Goal: Information Seeking & Learning: Learn about a topic

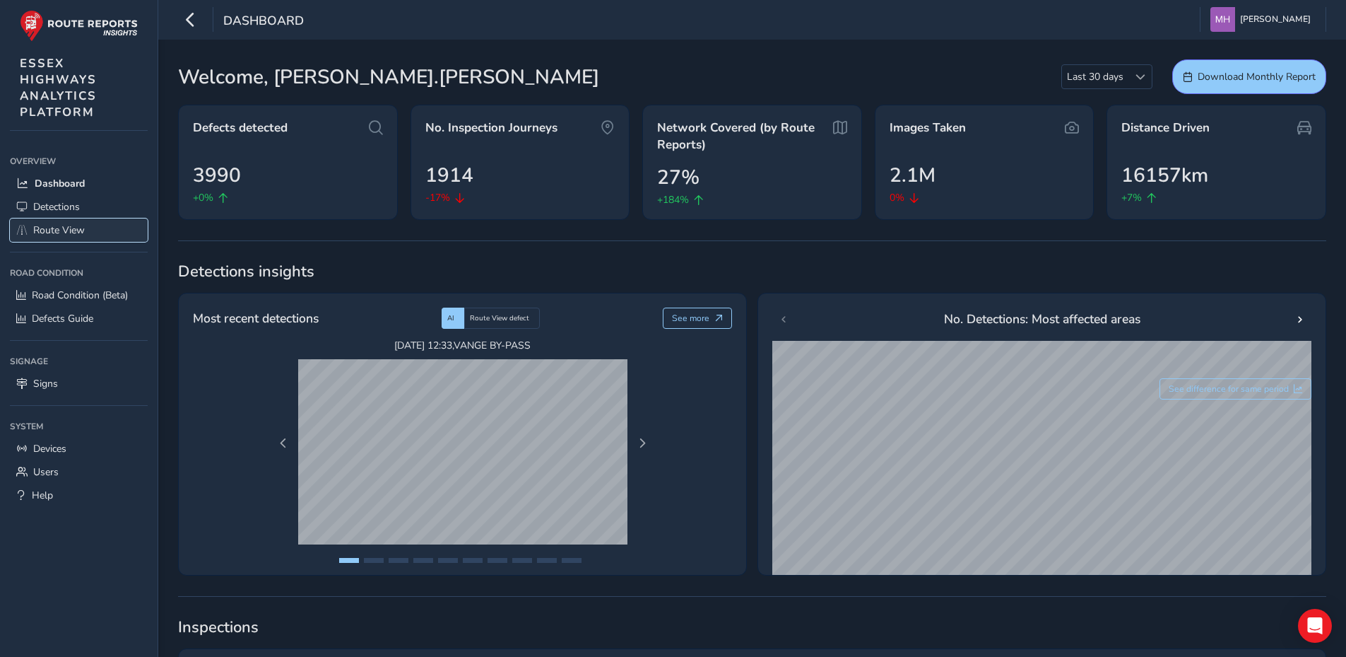
click at [57, 228] on span "Route View" at bounding box center [59, 229] width 52 height 13
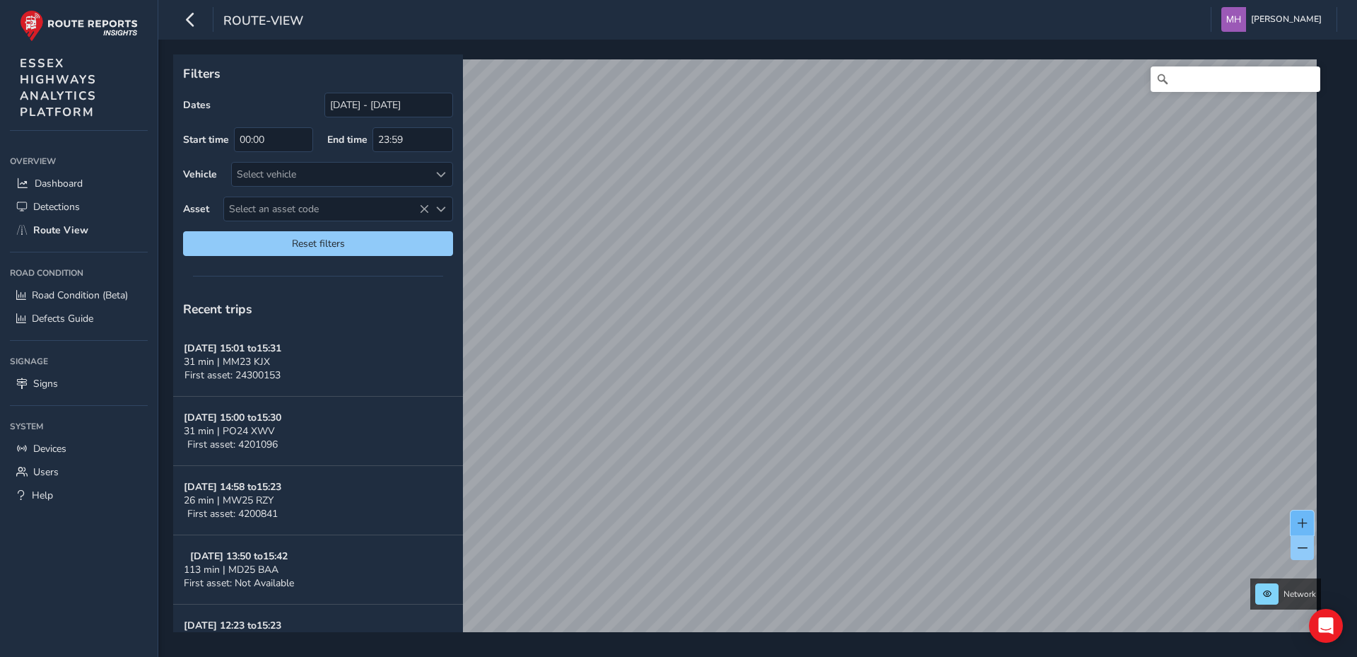
click at [1300, 520] on span at bounding box center [1303, 523] width 10 height 10
click at [1200, 76] on input "Search" at bounding box center [1236, 78] width 170 height 25
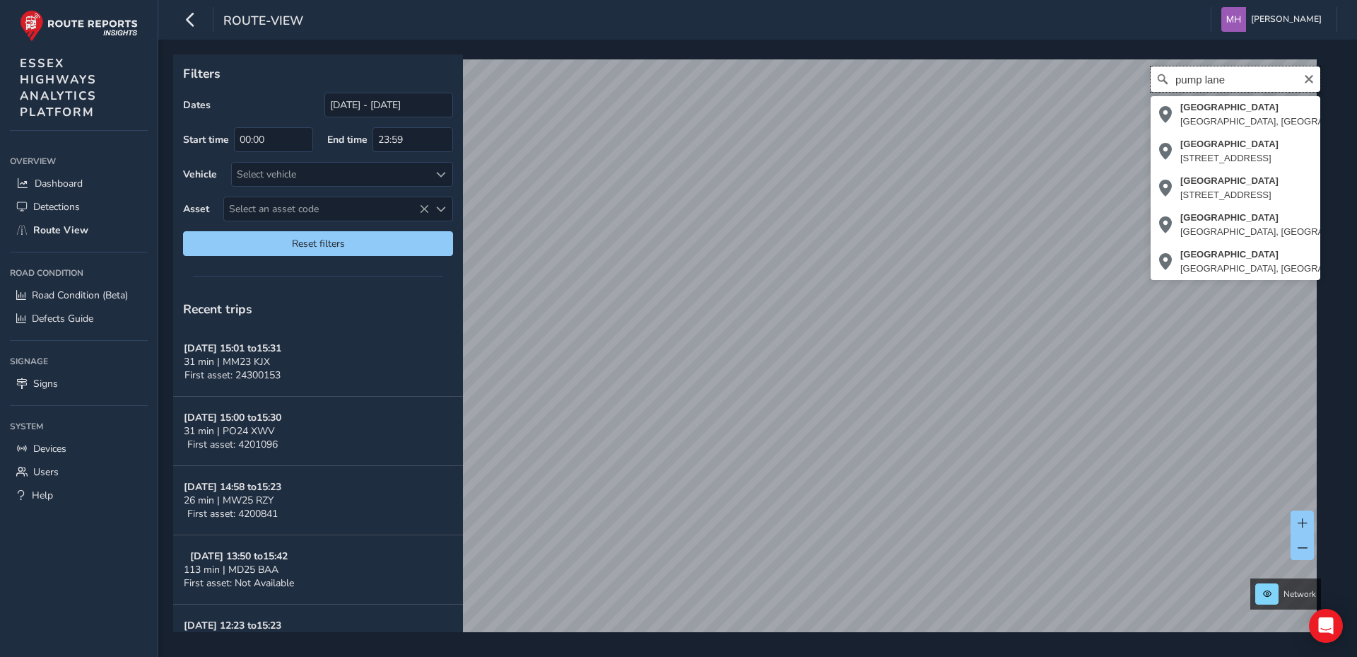
click at [1245, 81] on input "pump lane" at bounding box center [1236, 78] width 170 height 25
type input "pump lane"
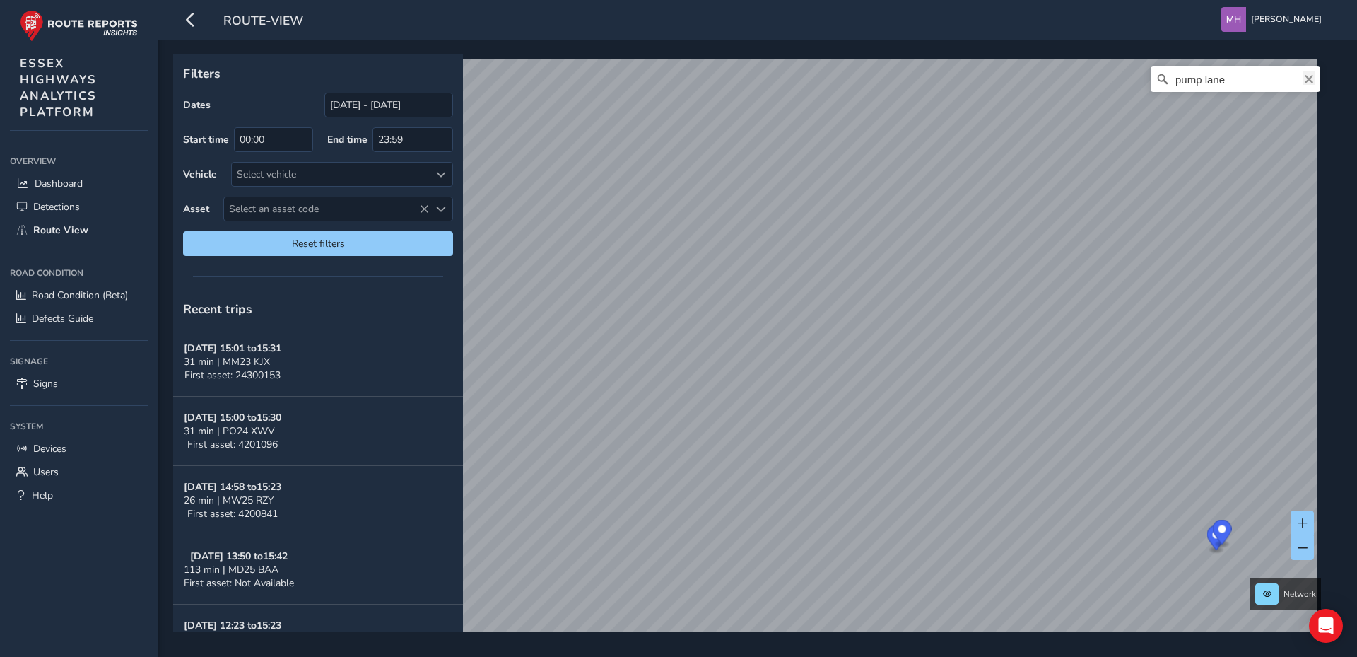
click at [1303, 74] on icon "Clear" at bounding box center [1308, 78] width 11 height 11
click at [353, 100] on input "[DATE] - [DATE]" at bounding box center [388, 105] width 129 height 25
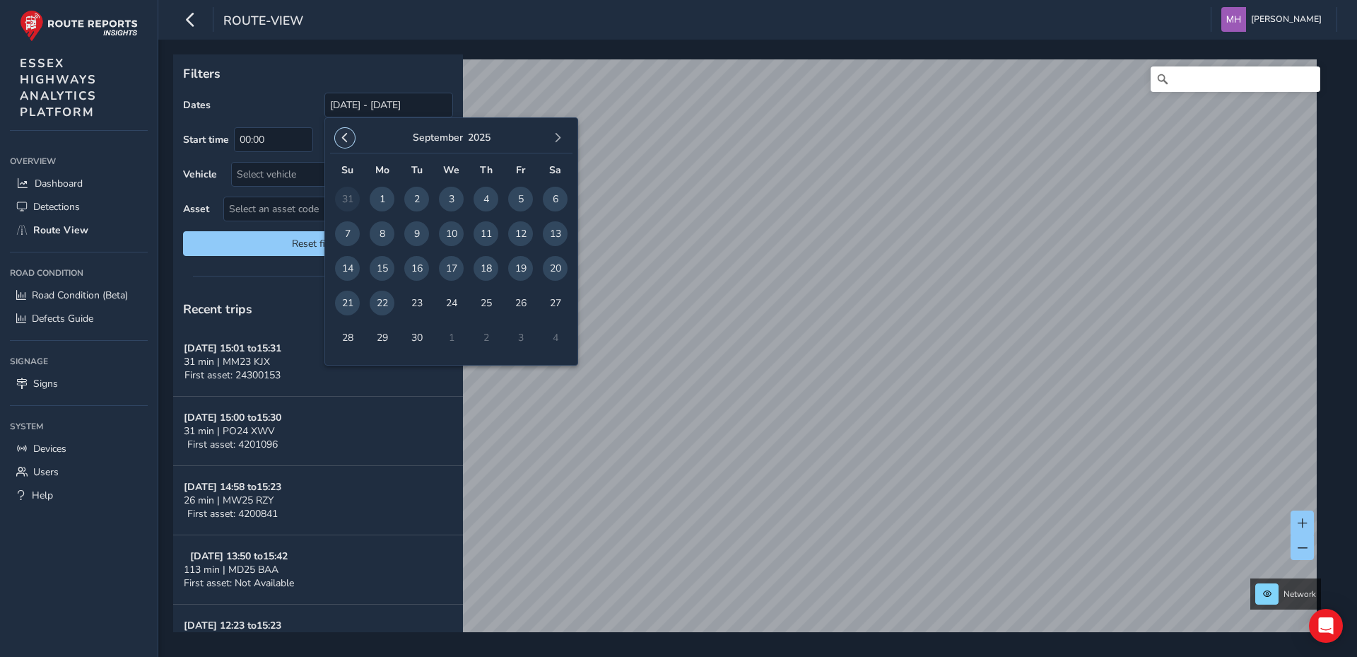
click at [341, 134] on span "button" at bounding box center [345, 138] width 10 height 10
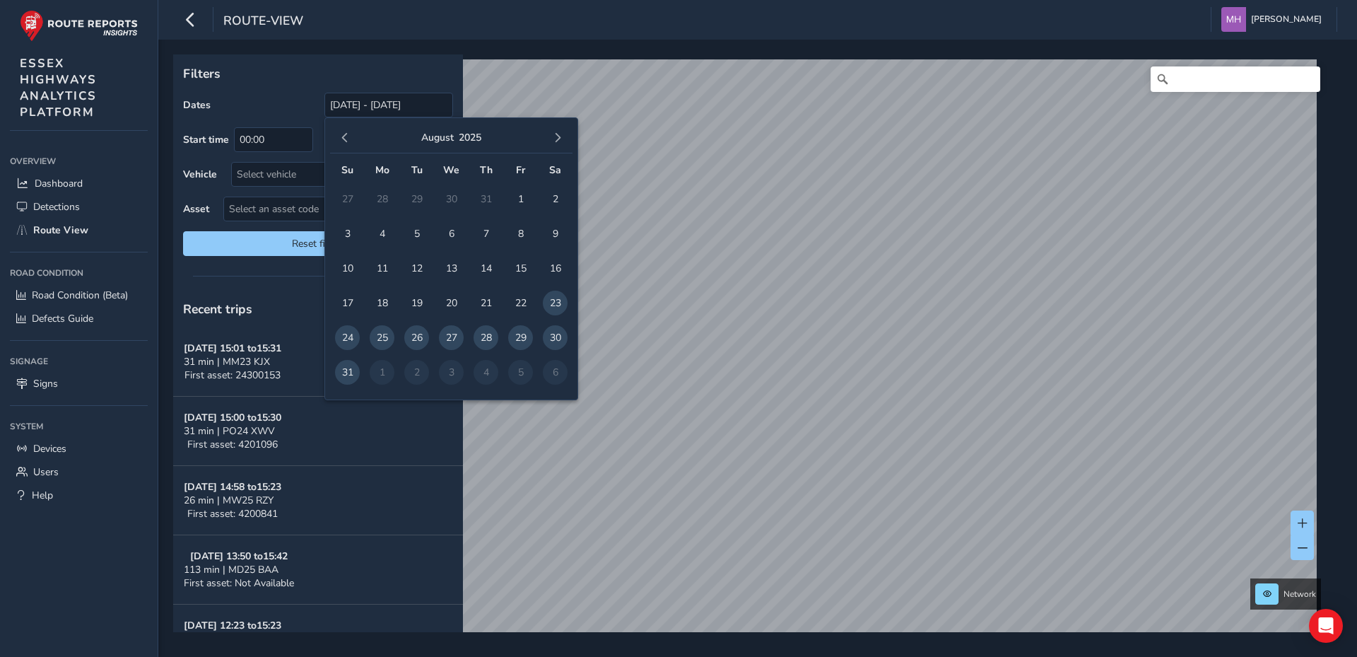
click at [341, 134] on span "button" at bounding box center [345, 138] width 10 height 10
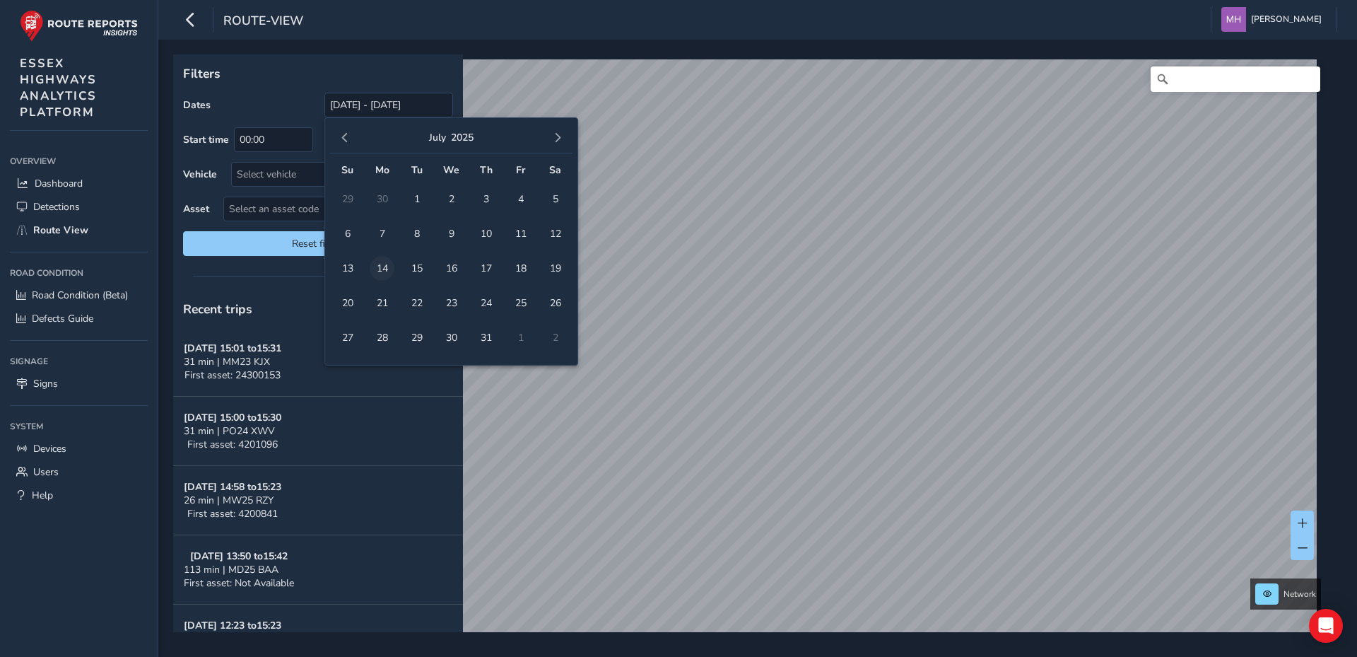
click at [382, 265] on span "14" at bounding box center [382, 268] width 25 height 25
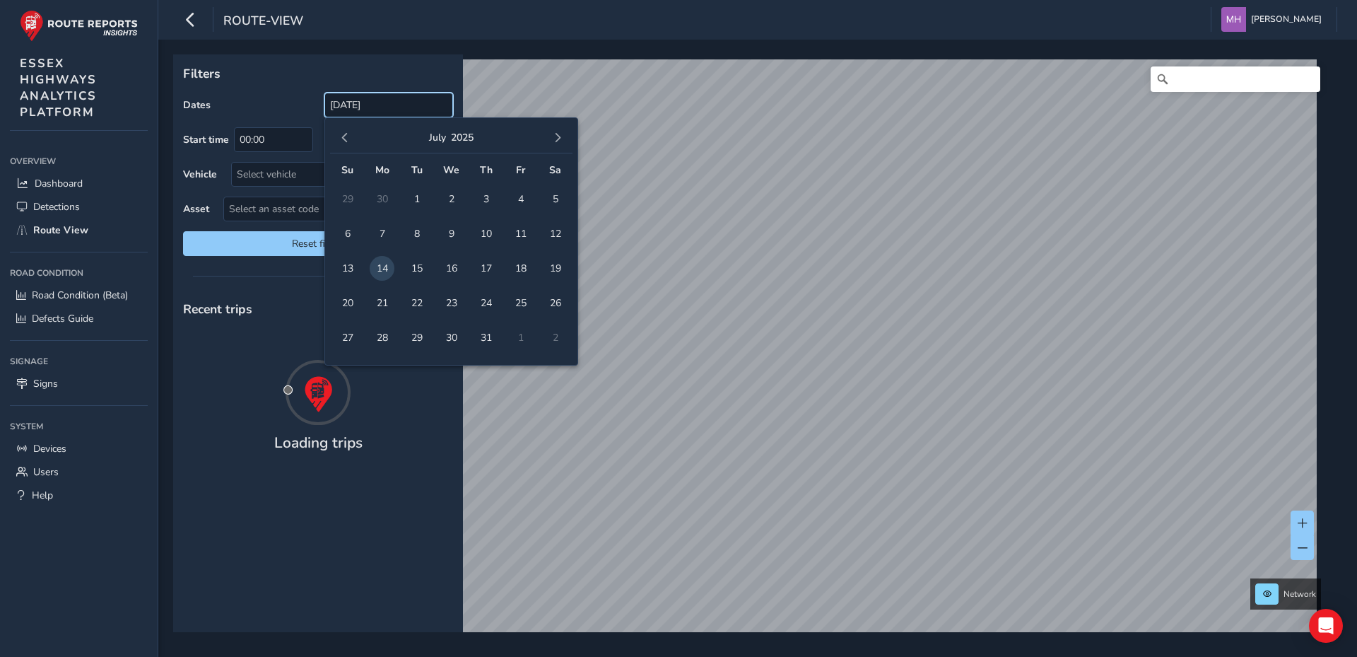
click at [404, 105] on input "[DATE]" at bounding box center [388, 105] width 129 height 25
click at [556, 135] on span "button" at bounding box center [558, 138] width 10 height 10
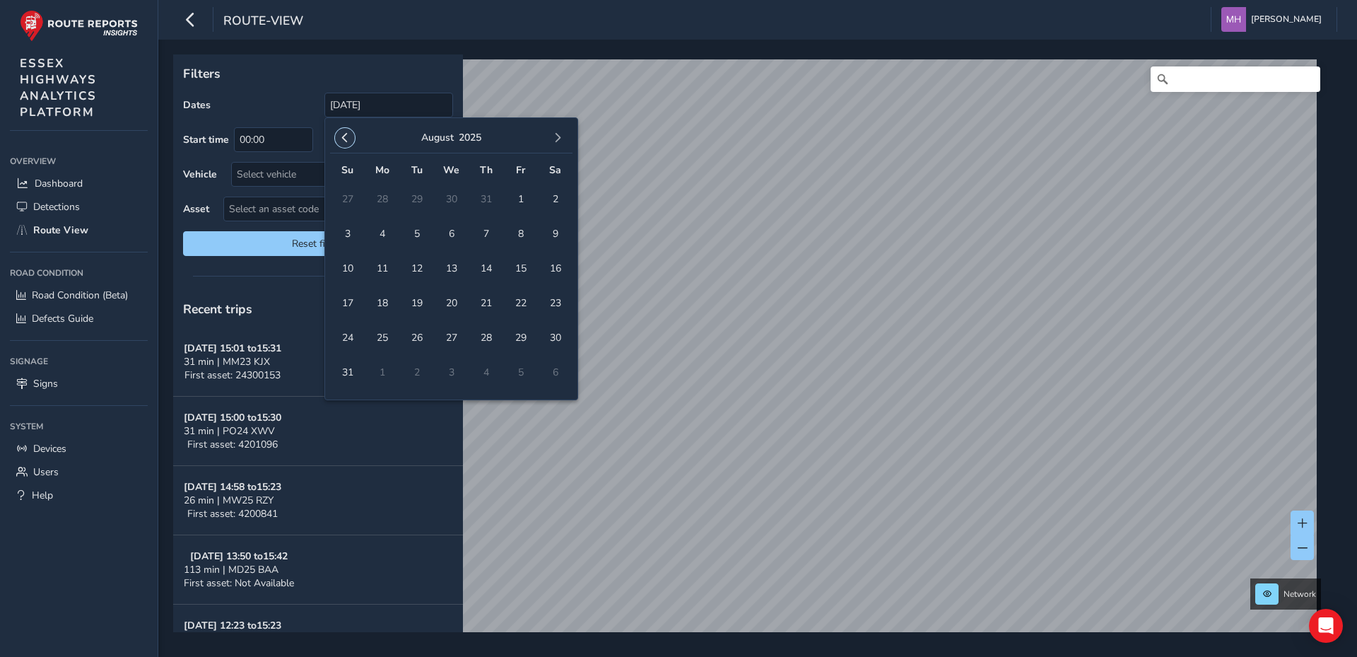
click at [347, 135] on span "button" at bounding box center [345, 138] width 10 height 10
click at [394, 103] on input "[DATE]" at bounding box center [388, 105] width 129 height 25
click at [381, 299] on span "21" at bounding box center [382, 302] width 25 height 25
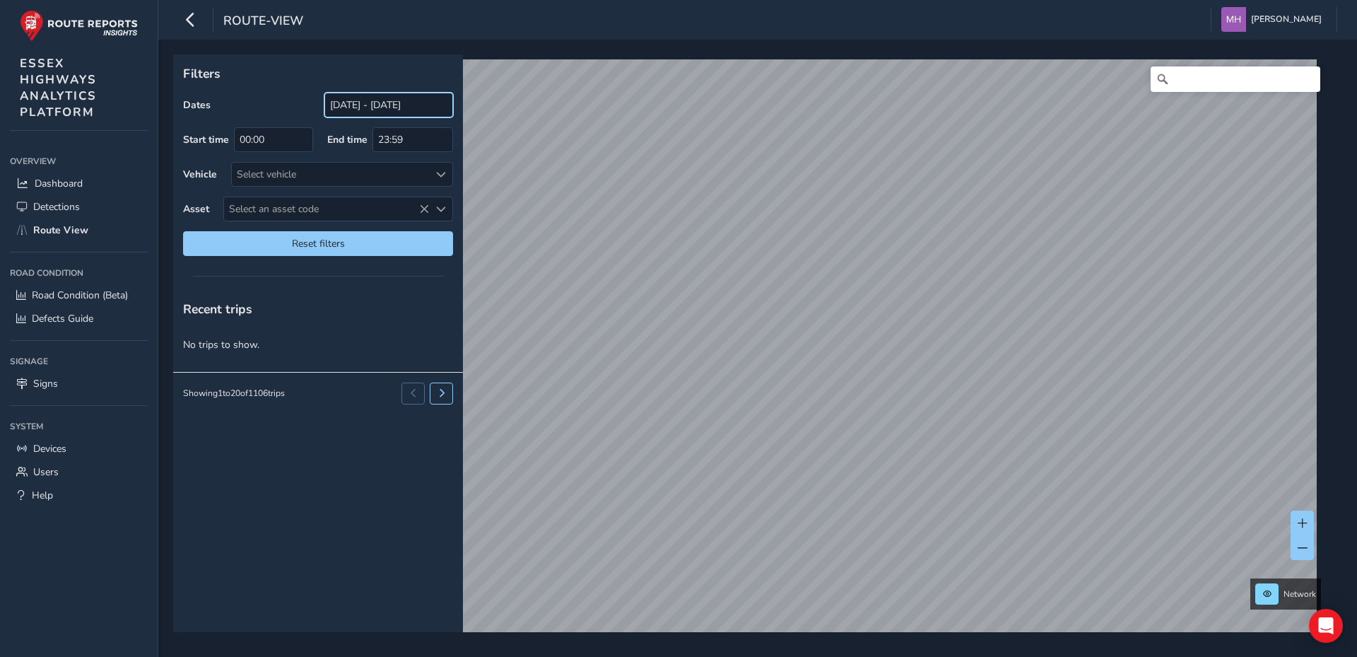
click at [343, 103] on input "[DATE] - [DATE]" at bounding box center [388, 105] width 129 height 25
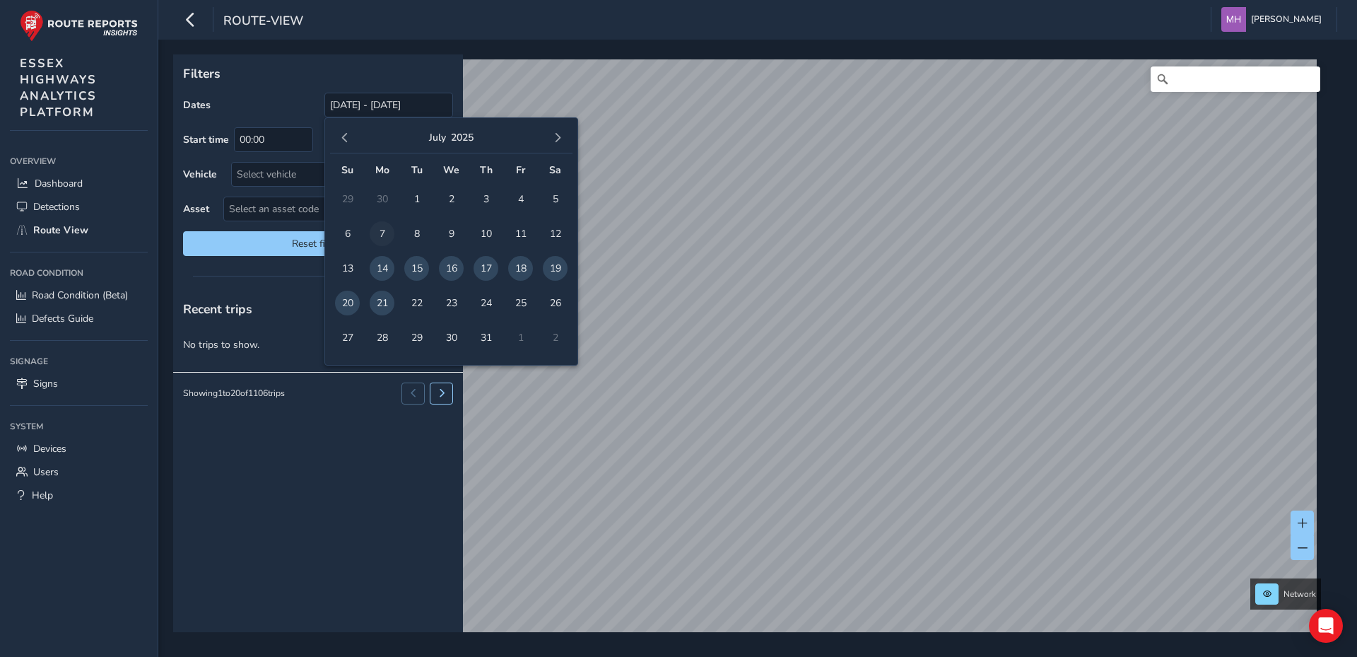
click at [380, 230] on span "7" at bounding box center [382, 233] width 25 height 25
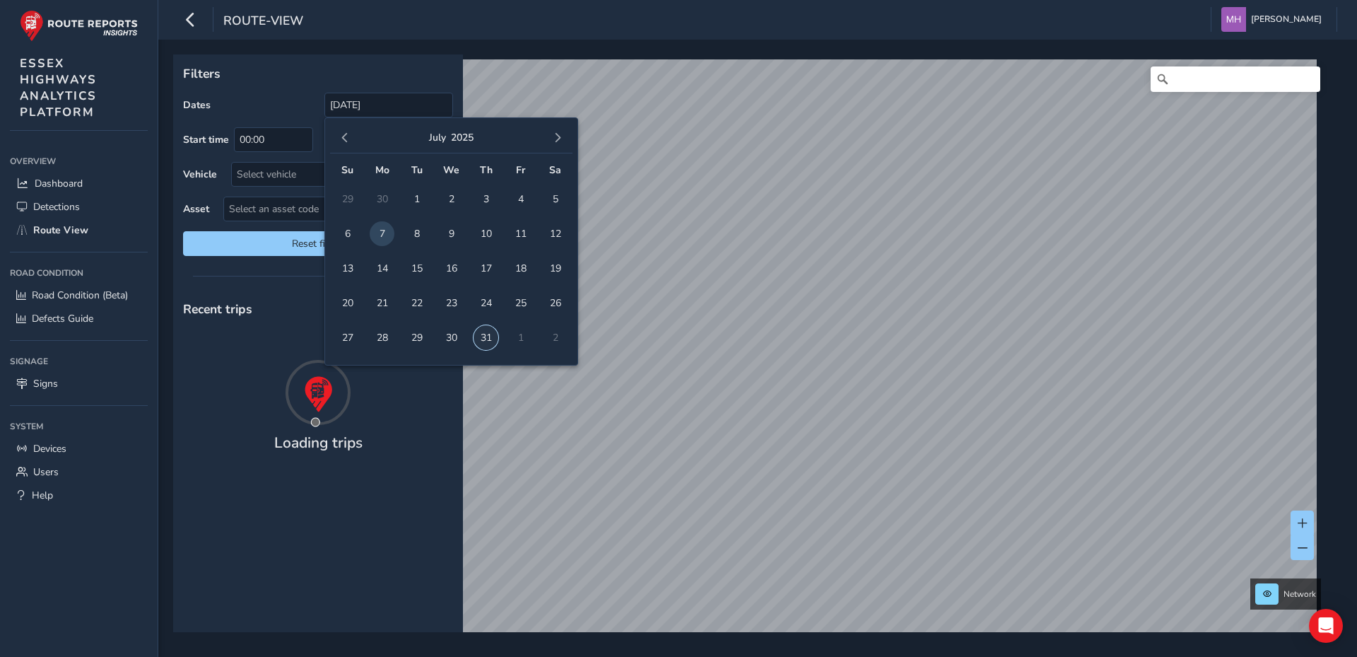
click at [485, 335] on span "31" at bounding box center [485, 337] width 25 height 25
type input "[DATE] - [DATE]"
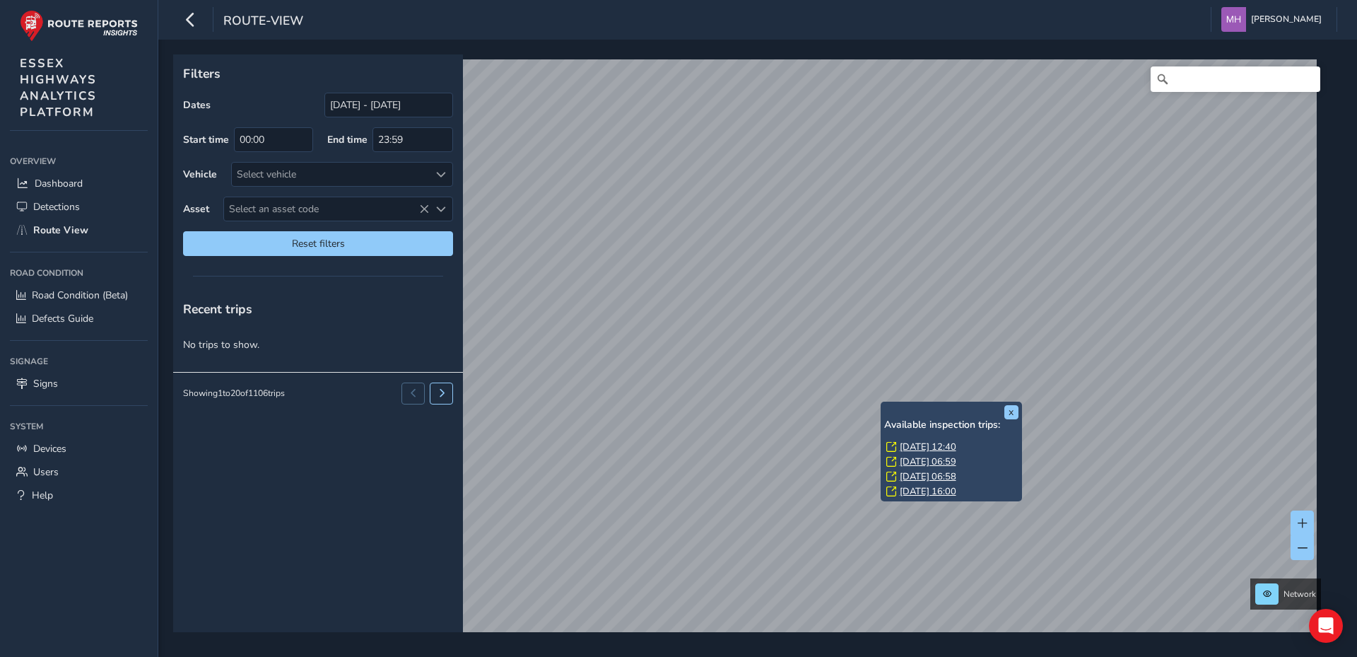
click at [907, 474] on link "[DATE] 06:58" at bounding box center [928, 476] width 57 height 13
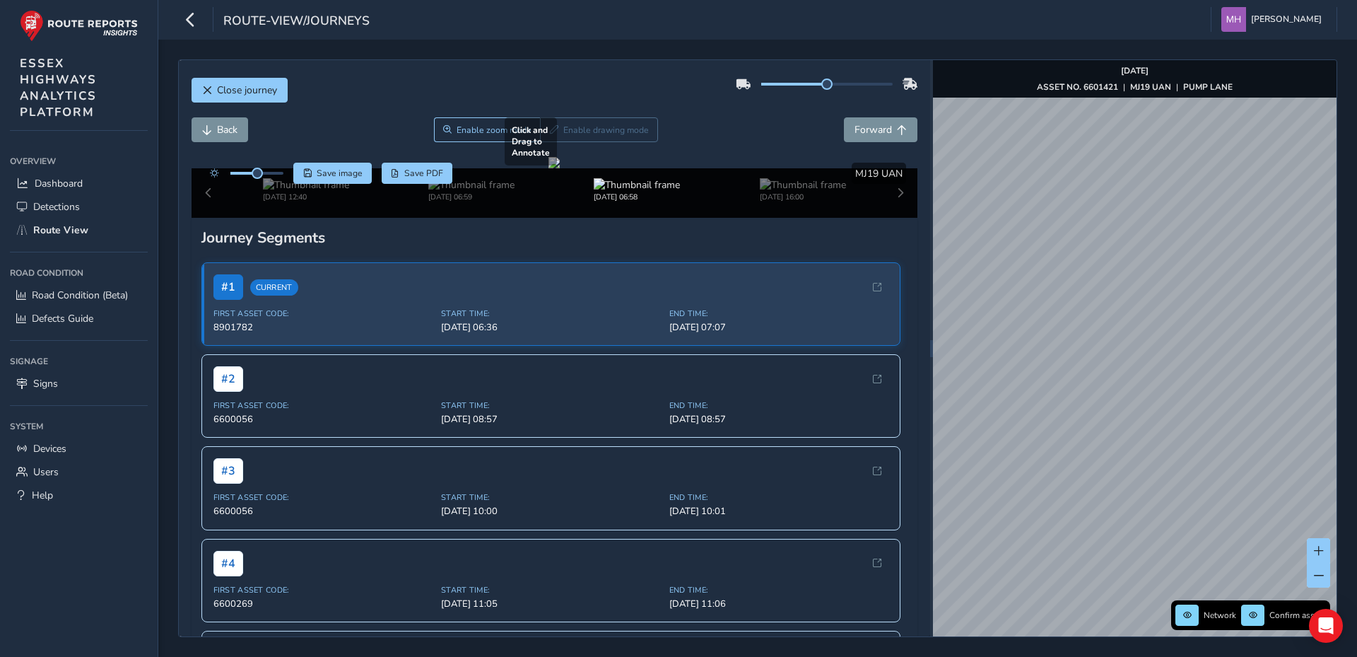
click at [873, 160] on div "Close journey Back Enable zoom mode Enable drawing mode Forward Click and Drag …" at bounding box center [757, 347] width 1159 height 577
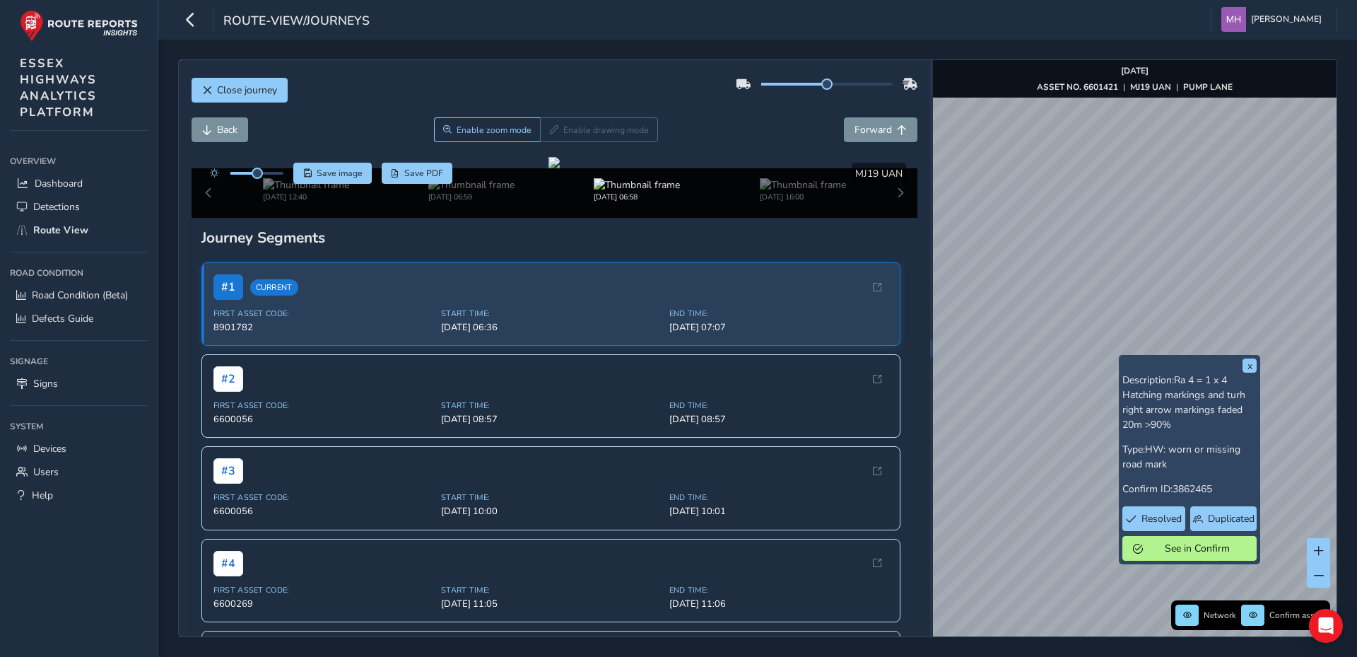
click at [1135, 450] on div "x Description: Ra 4 = 1 x 4 Hatching markings and turh right arrow markings fad…" at bounding box center [1135, 348] width 404 height 576
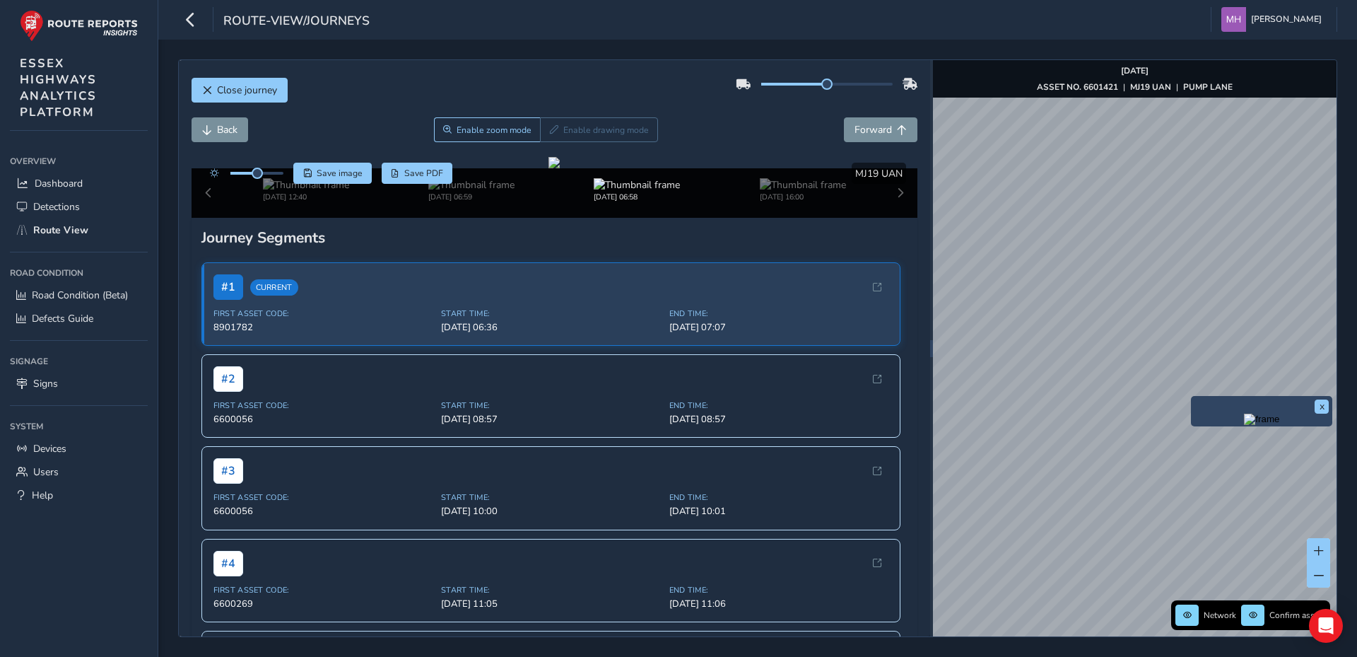
click at [1192, 396] on div "x" at bounding box center [1261, 411] width 141 height 30
click at [1244, 425] on img "Preview frame" at bounding box center [1261, 418] width 35 height 11
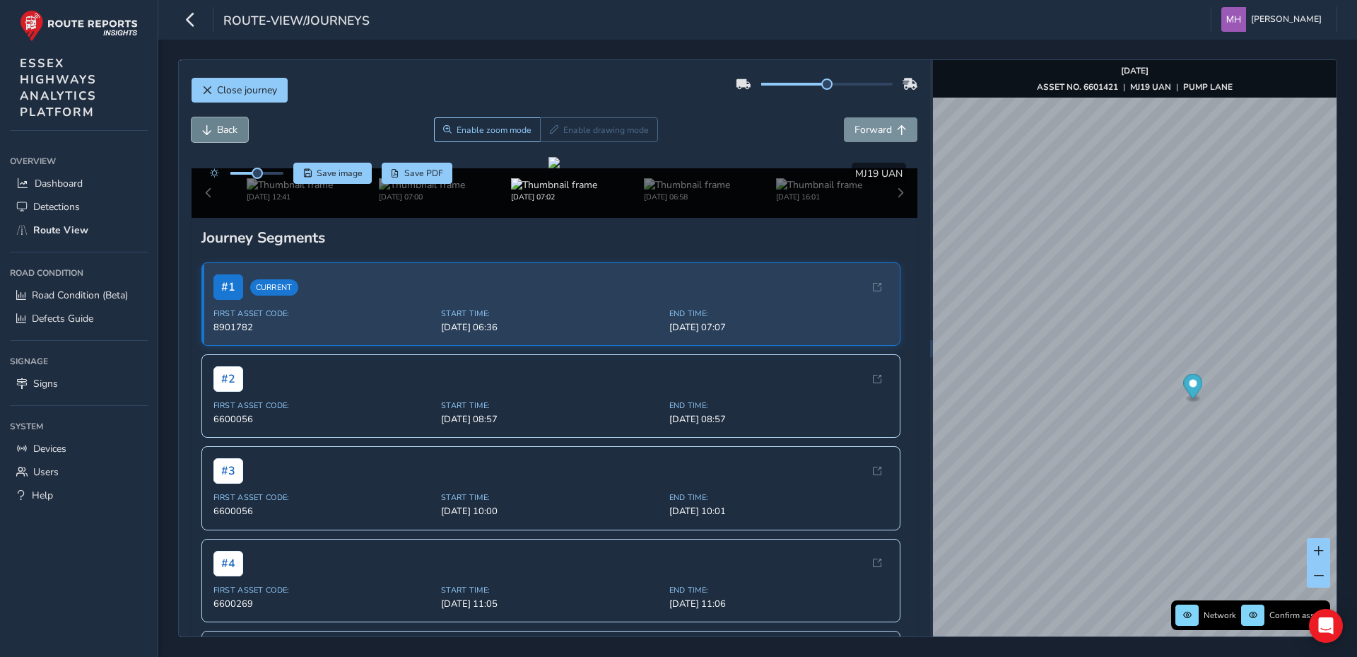
click at [227, 130] on span "Back" at bounding box center [227, 129] width 20 height 13
click at [865, 135] on span "Forward" at bounding box center [872, 129] width 37 height 13
click at [344, 172] on span "Save image" at bounding box center [340, 172] width 46 height 11
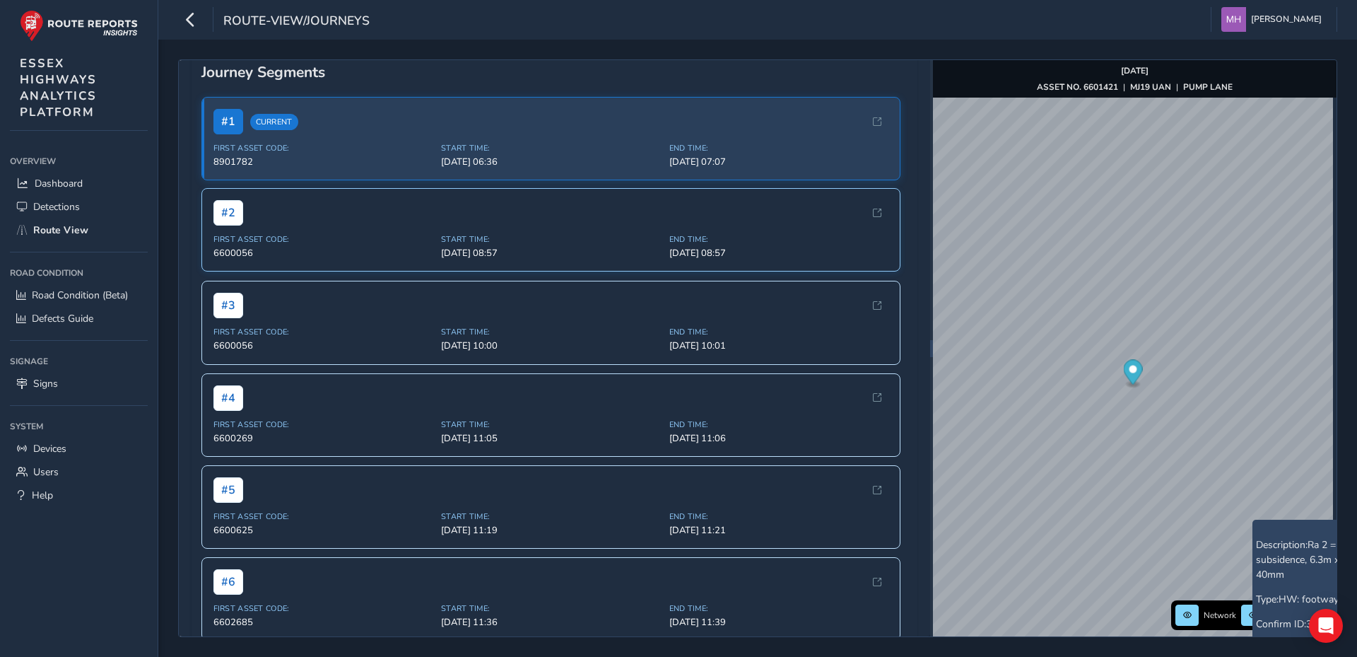
scroll to position [141, 0]
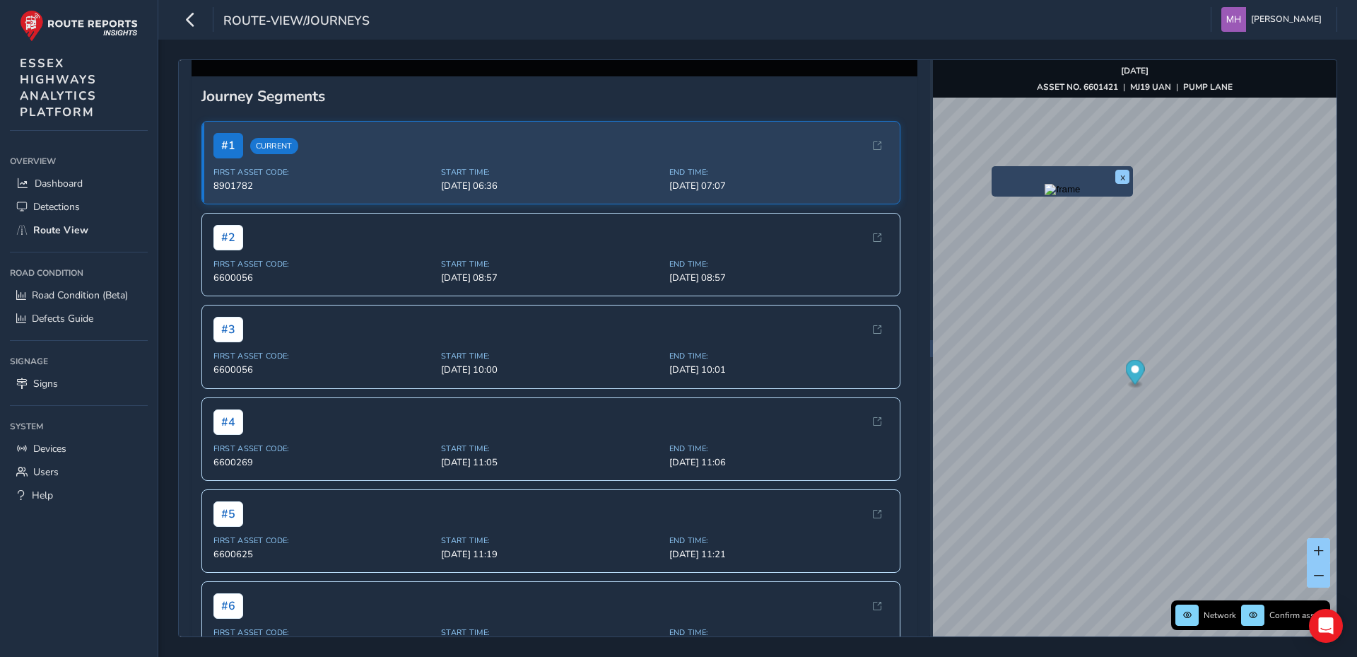
click at [691, 536] on div "Journey Segments # 1 Current First Asset Code: 8901782 Start Time: [DATE] 06:36…" at bounding box center [555, 656] width 727 height 1160
click at [401, 50] on img at bounding box center [422, 43] width 86 height 13
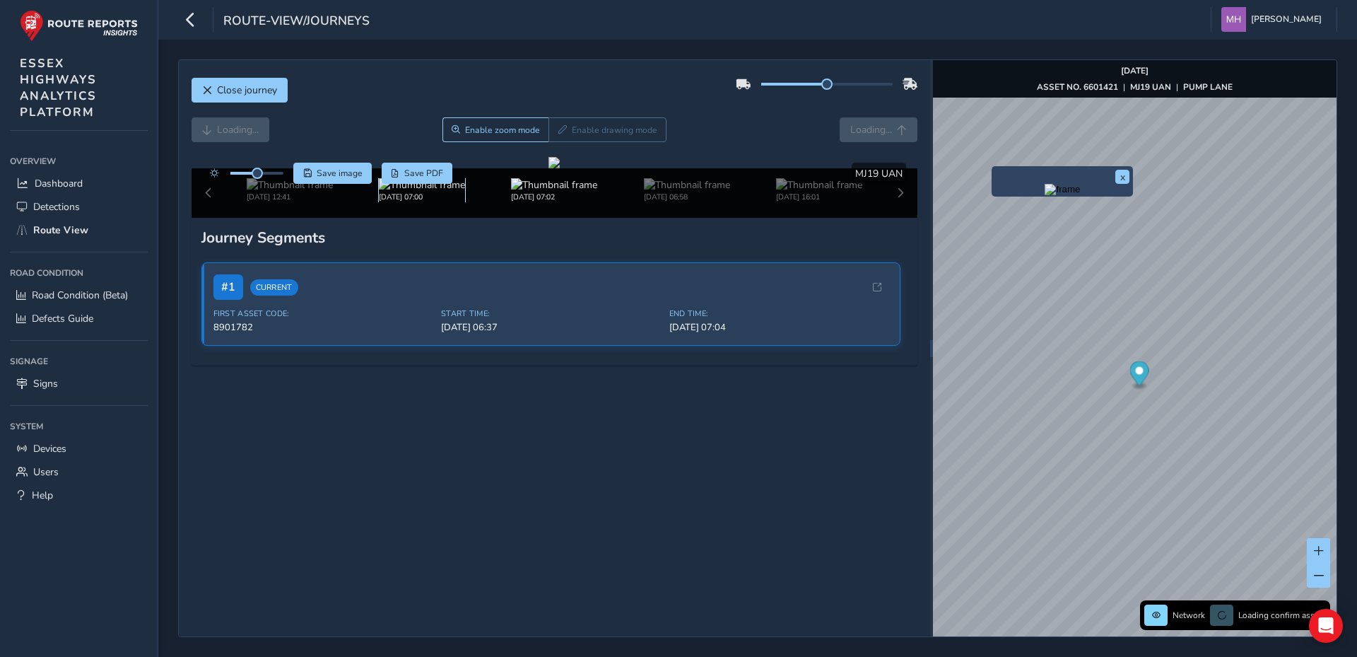
scroll to position [141, 0]
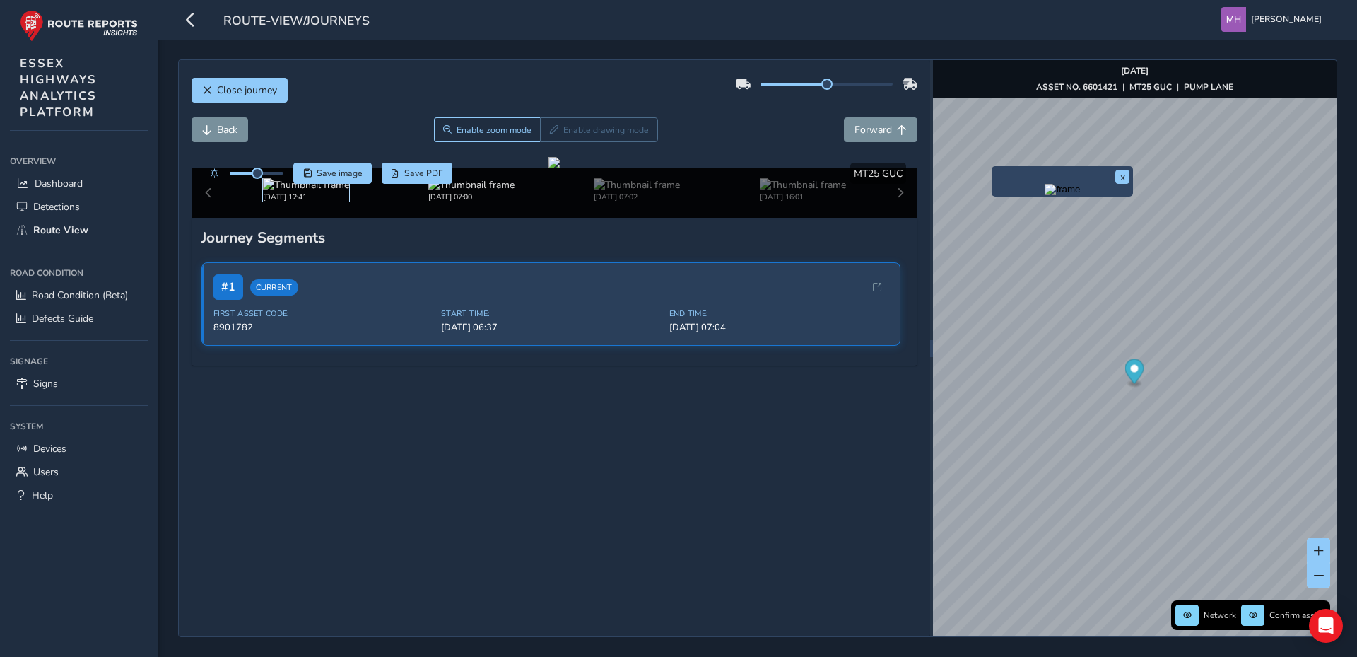
click at [287, 192] on img at bounding box center [306, 184] width 86 height 13
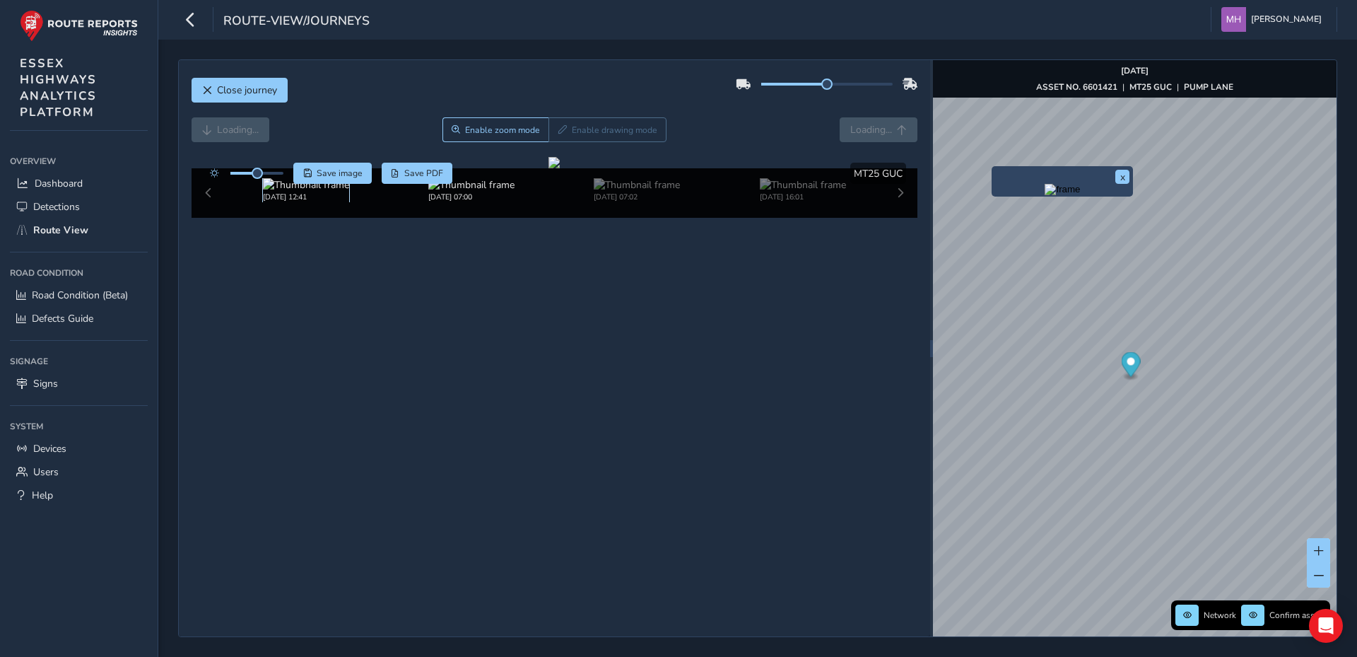
scroll to position [11, 0]
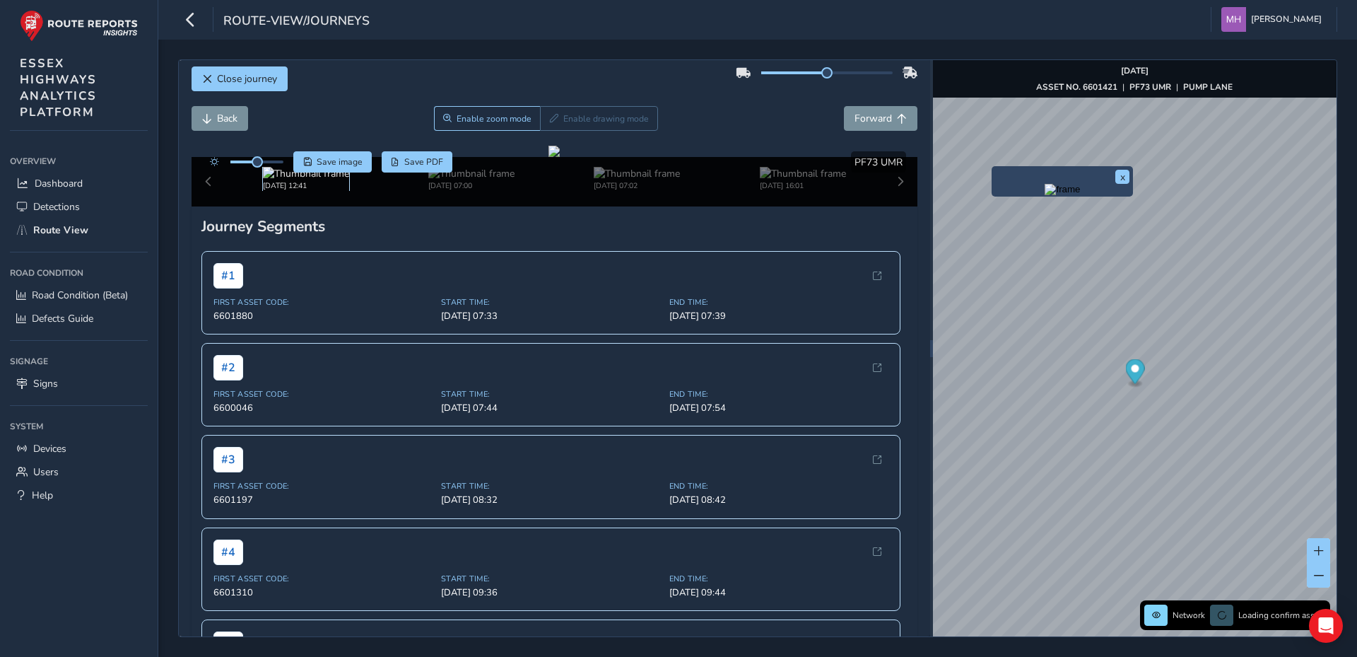
scroll to position [141, 0]
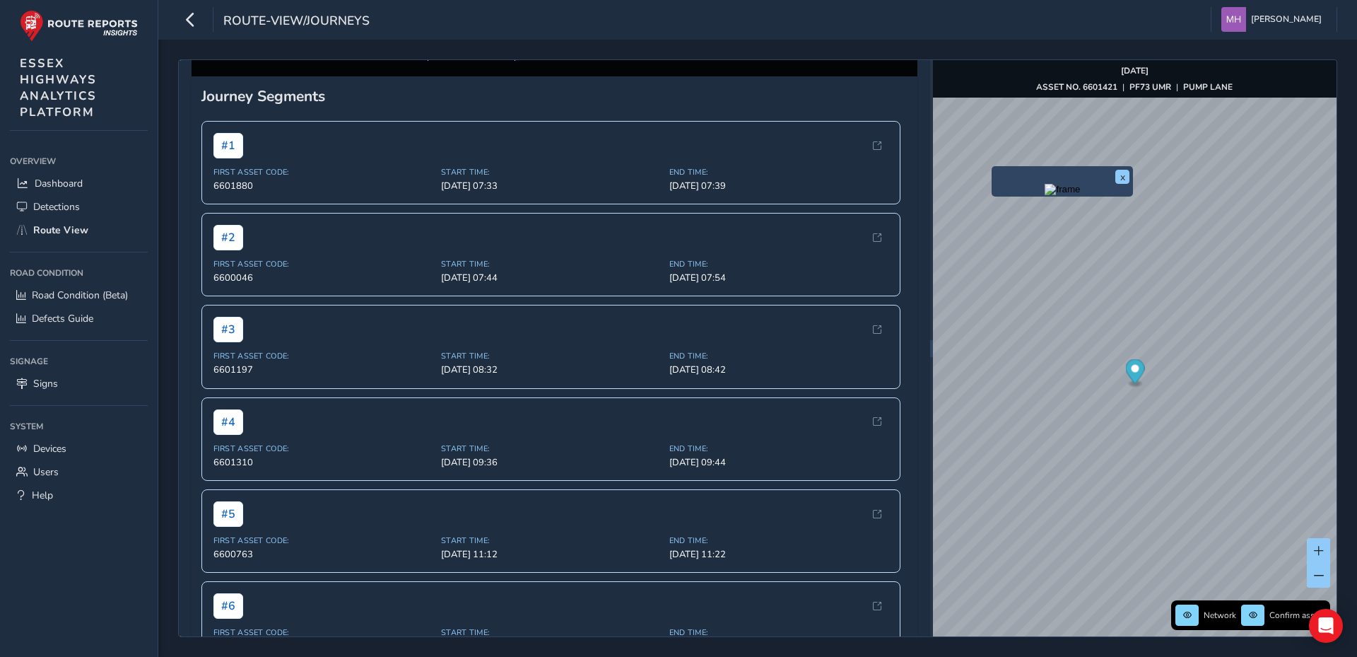
click at [461, 50] on img at bounding box center [471, 43] width 86 height 13
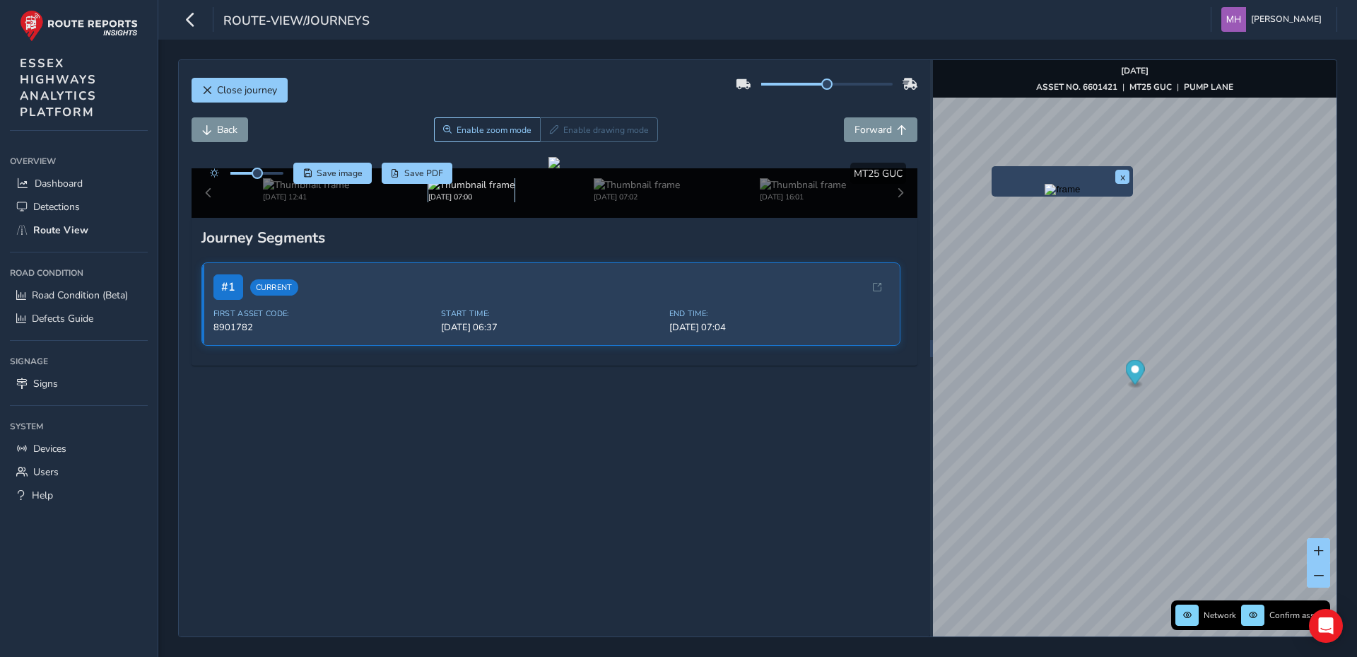
click at [464, 192] on img at bounding box center [471, 184] width 86 height 13
click at [276, 295] on span "Current" at bounding box center [274, 286] width 48 height 16
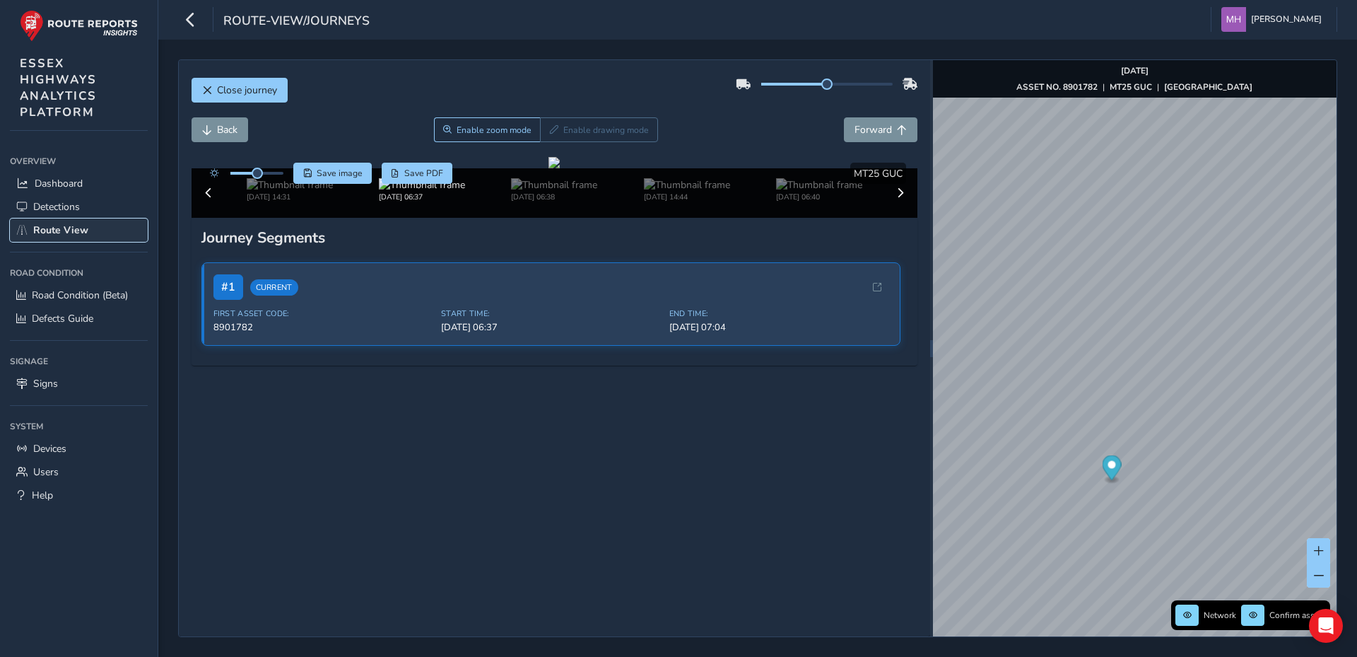
click at [49, 226] on span "Route View" at bounding box center [60, 229] width 55 height 13
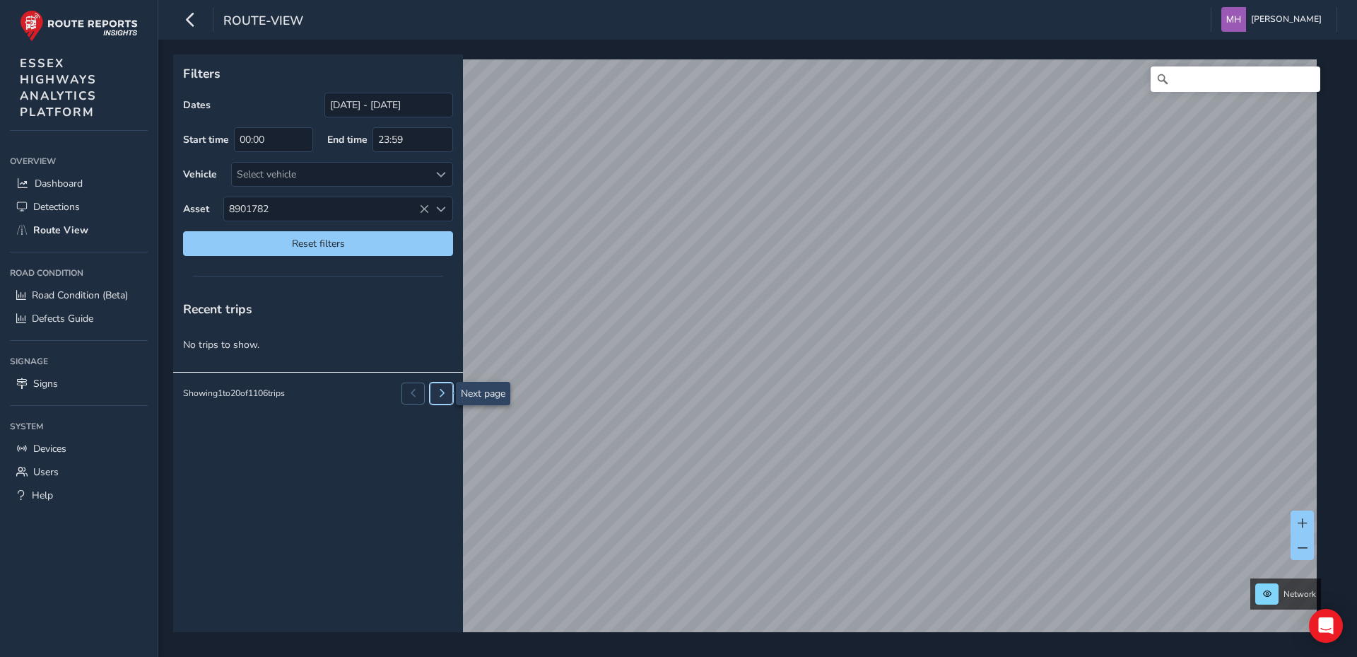
click at [439, 389] on span at bounding box center [441, 393] width 8 height 8
click at [426, 208] on icon at bounding box center [424, 209] width 10 height 10
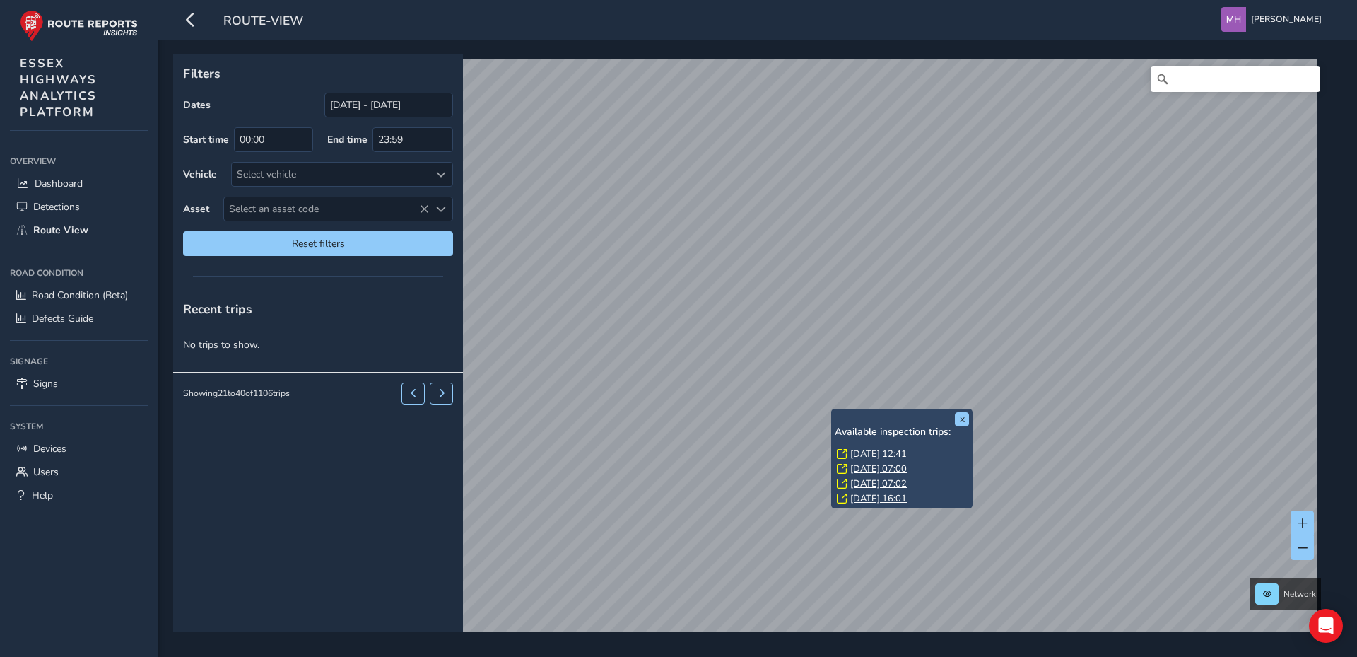
click at [877, 452] on link "[DATE] 12:41" at bounding box center [878, 453] width 57 height 13
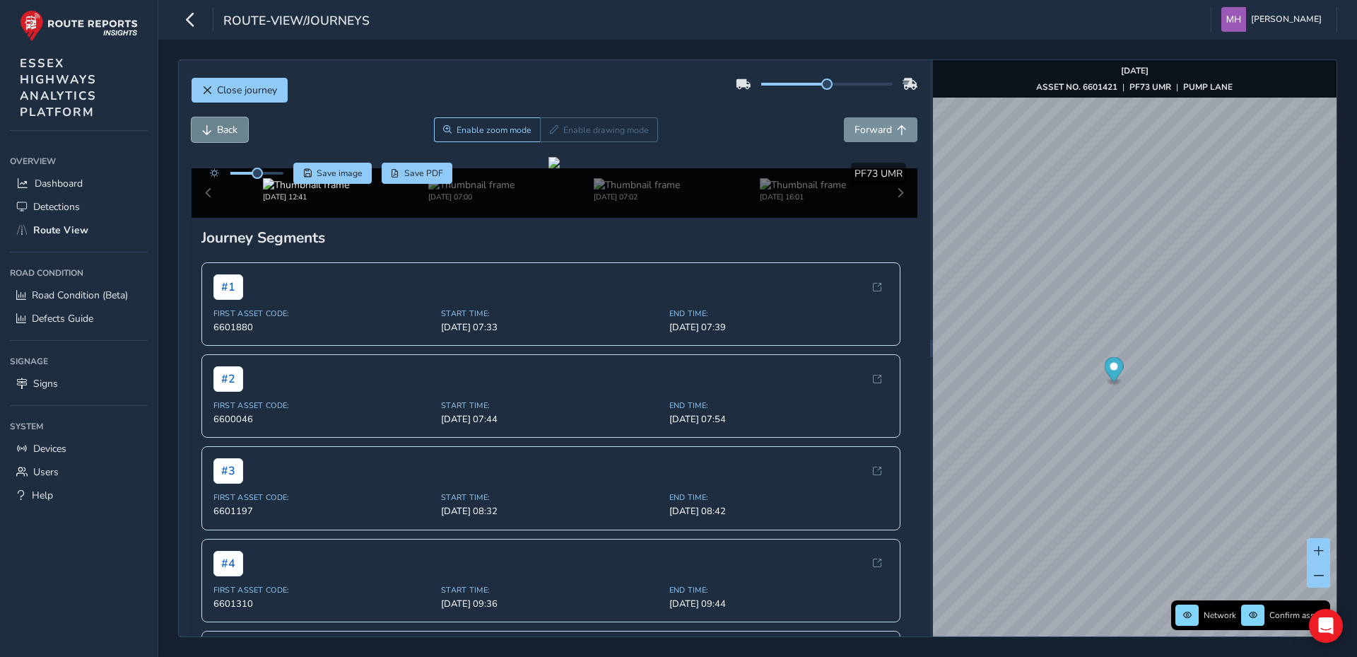
click at [223, 127] on span "Back" at bounding box center [227, 129] width 20 height 13
click at [223, 128] on span "Back" at bounding box center [227, 129] width 20 height 13
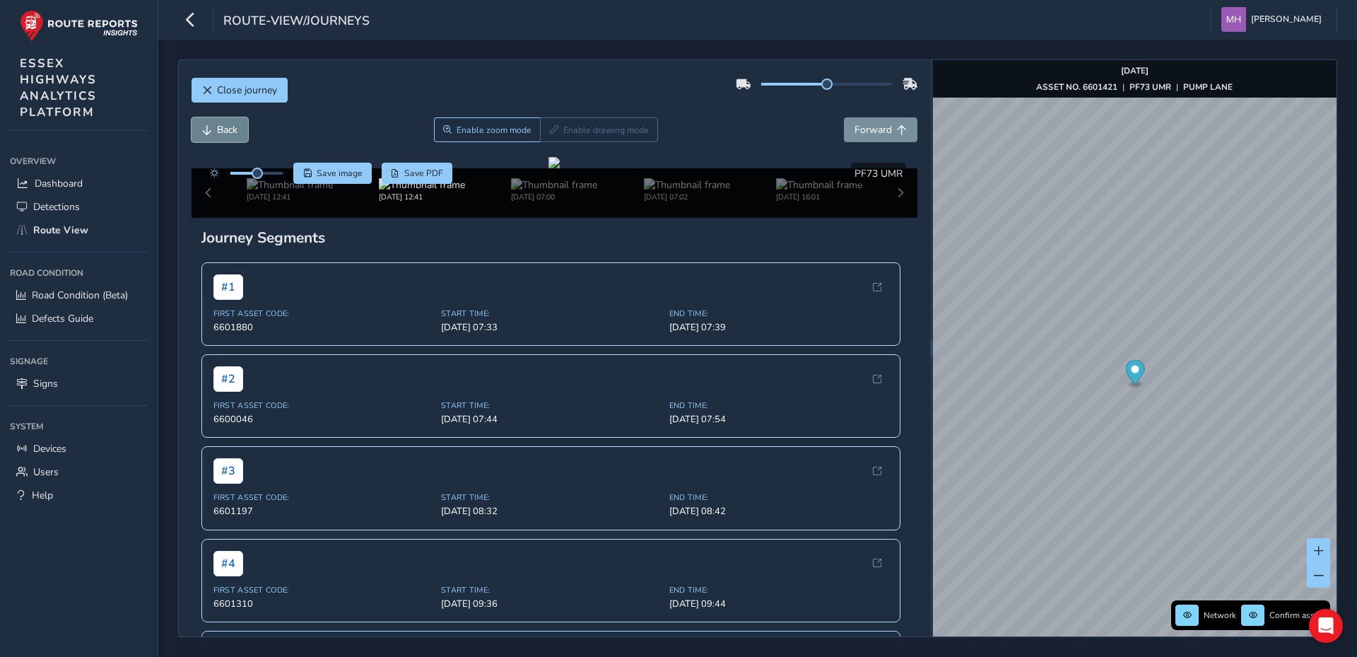
click at [223, 128] on span "Back" at bounding box center [227, 129] width 20 height 13
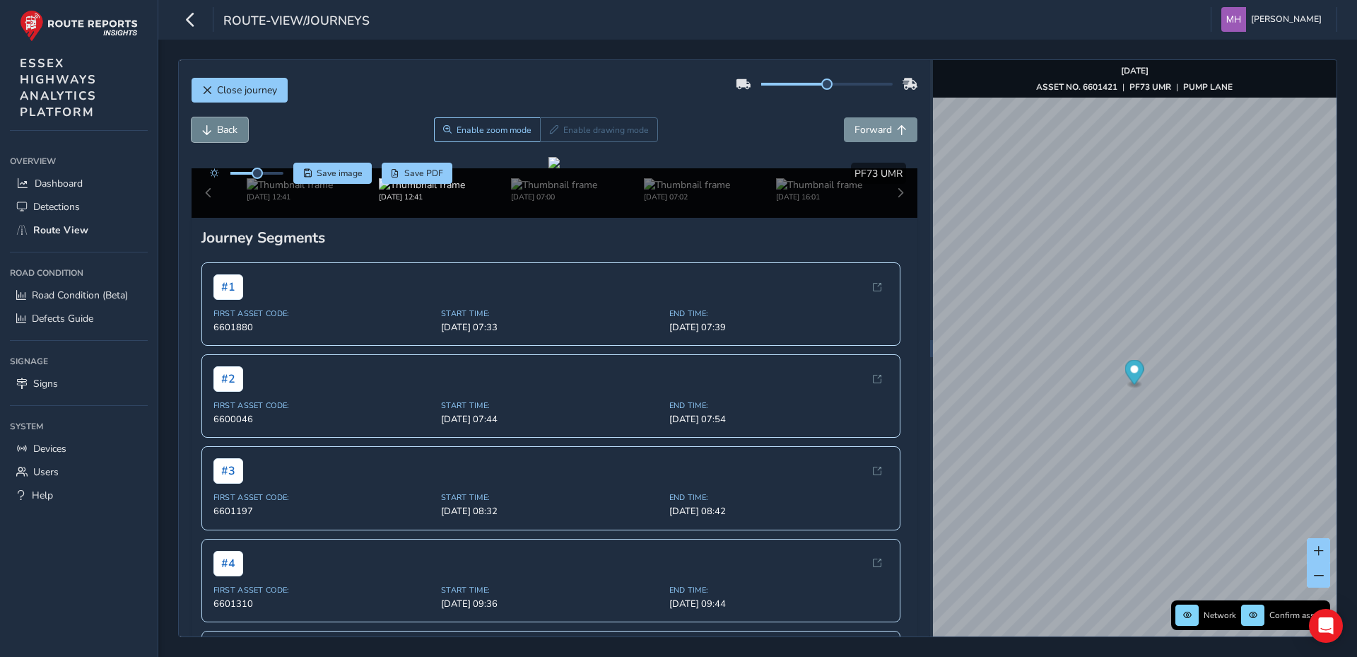
click at [223, 128] on span "Back" at bounding box center [227, 129] width 20 height 13
click at [872, 127] on span "Forward" at bounding box center [872, 129] width 37 height 13
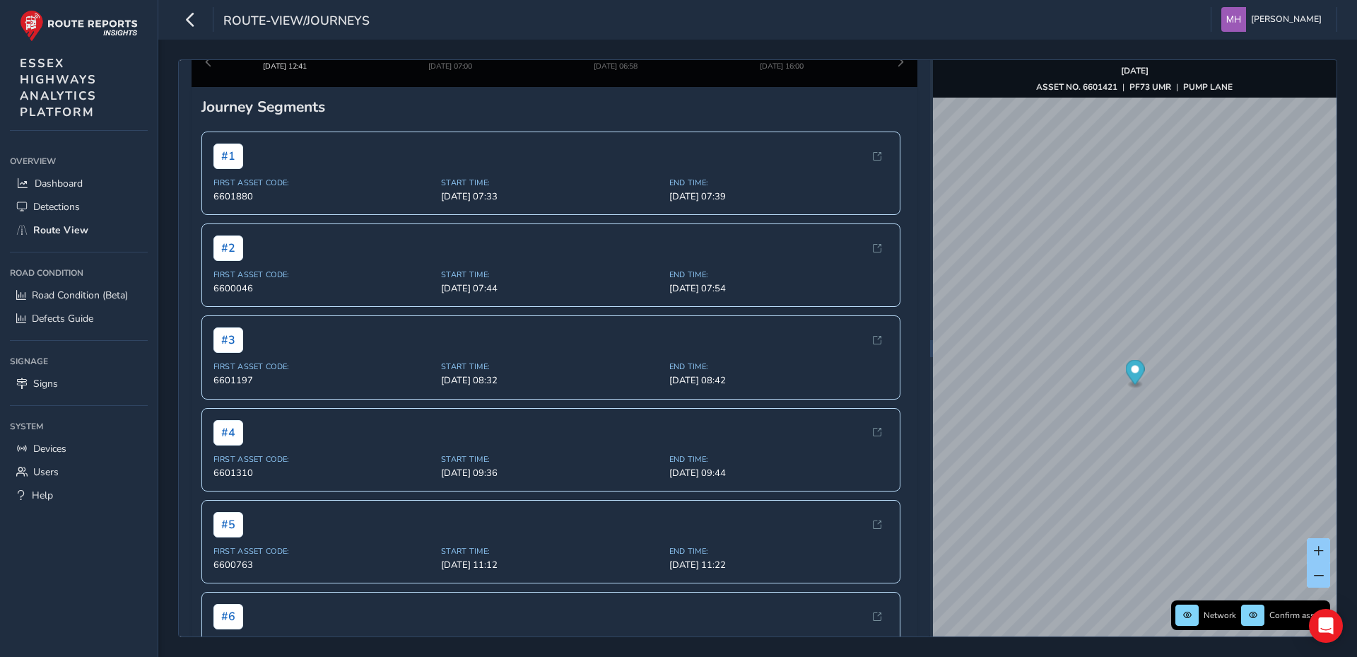
scroll to position [141, 0]
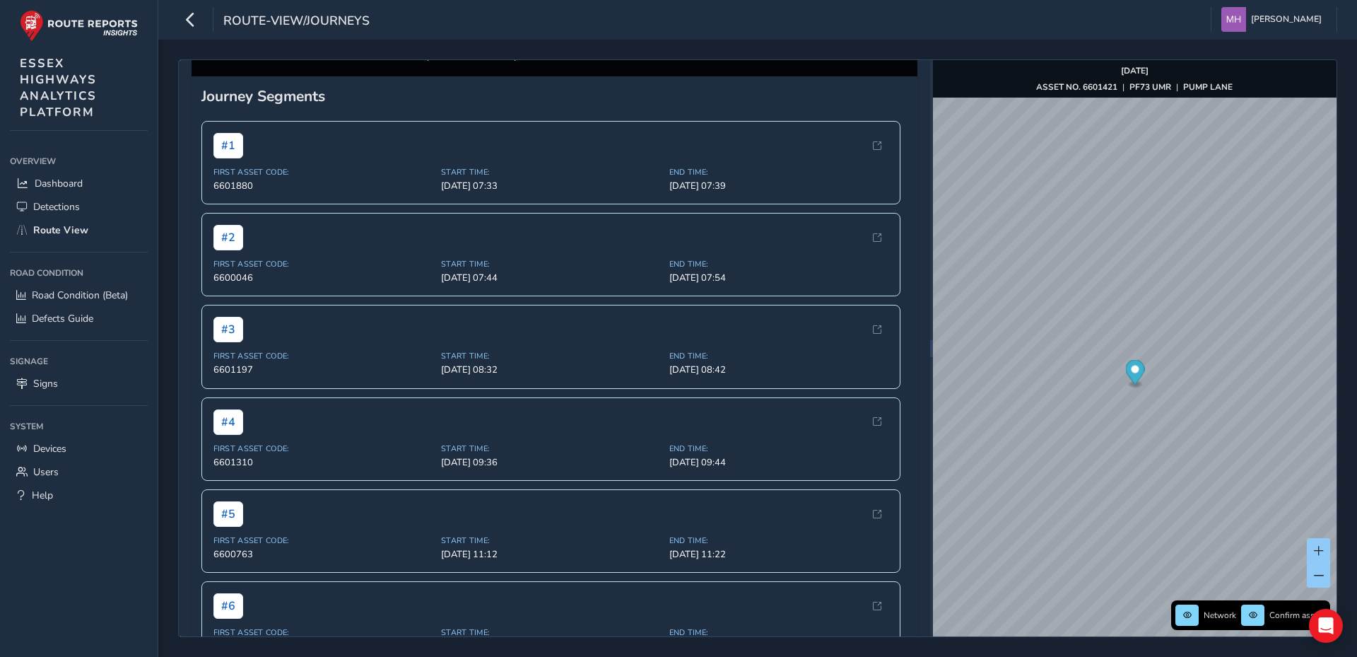
click at [450, 50] on img at bounding box center [471, 43] width 86 height 13
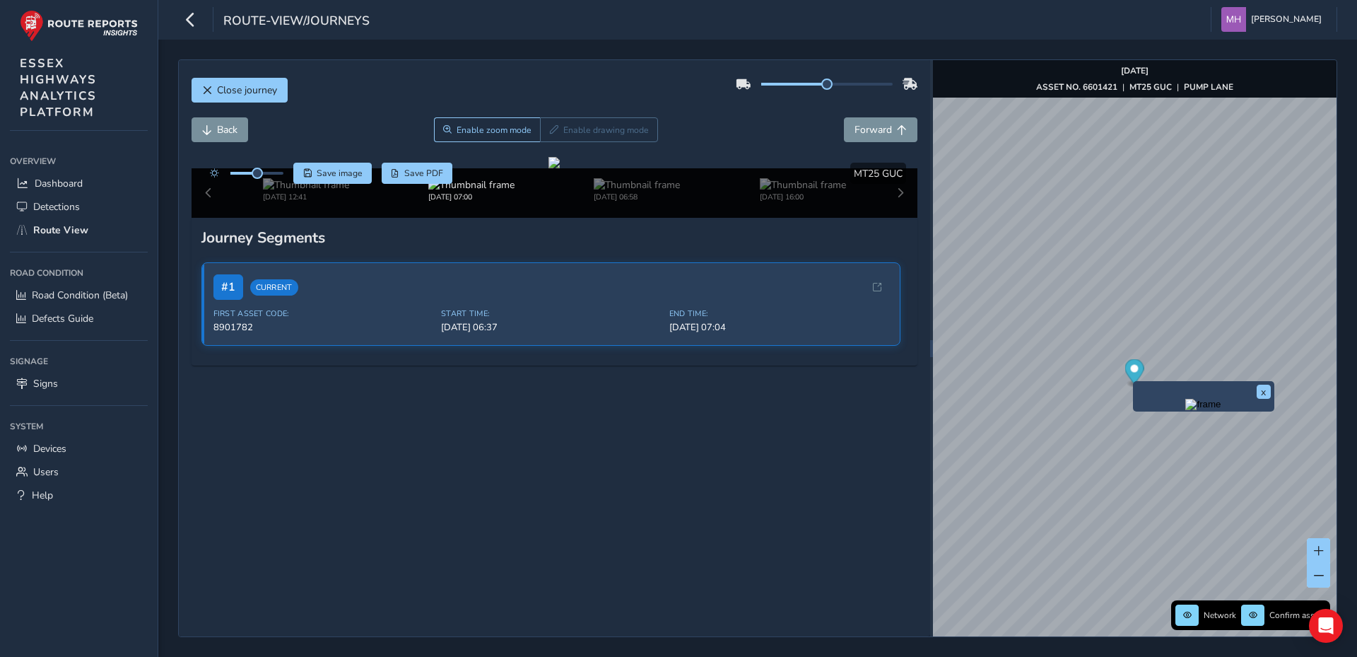
click at [1137, 373] on icon "Map marker" at bounding box center [1133, 371] width 19 height 25
click at [464, 192] on img at bounding box center [471, 184] width 86 height 13
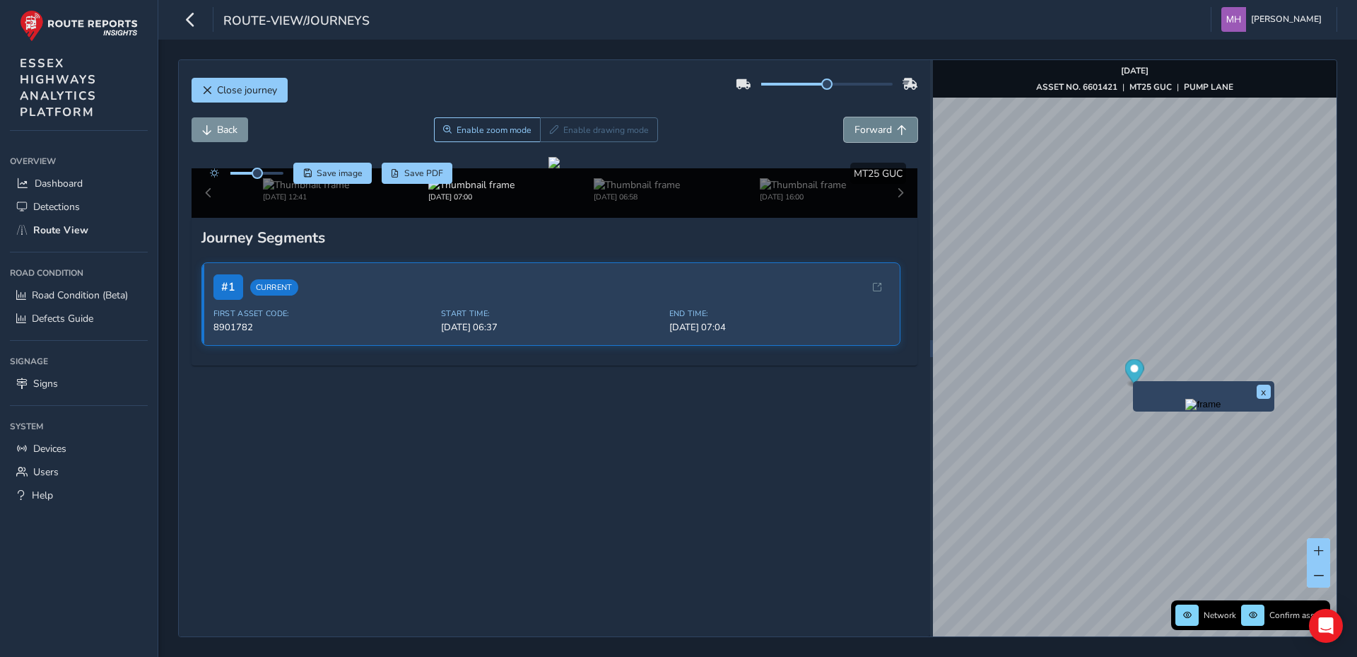
click at [870, 124] on span "Forward" at bounding box center [872, 129] width 37 height 13
click at [215, 126] on button "Back" at bounding box center [220, 129] width 57 height 25
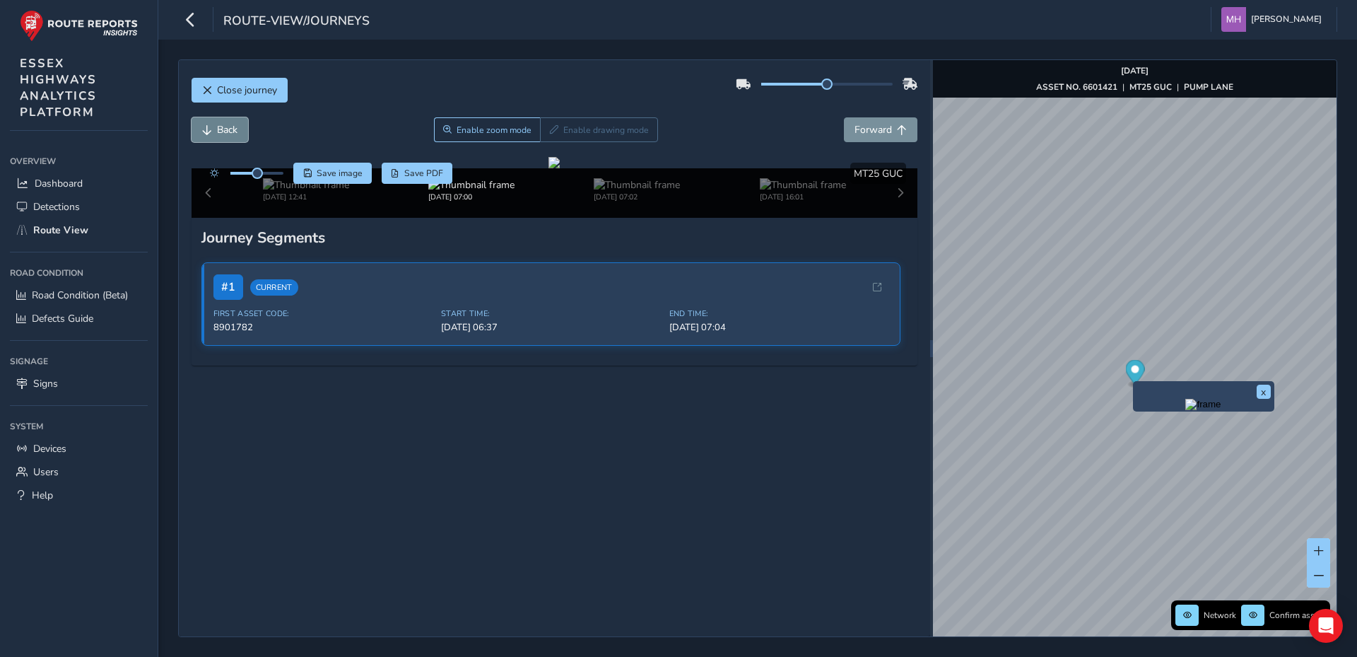
click at [229, 129] on span "Back" at bounding box center [227, 129] width 20 height 13
click at [295, 192] on img at bounding box center [306, 184] width 86 height 13
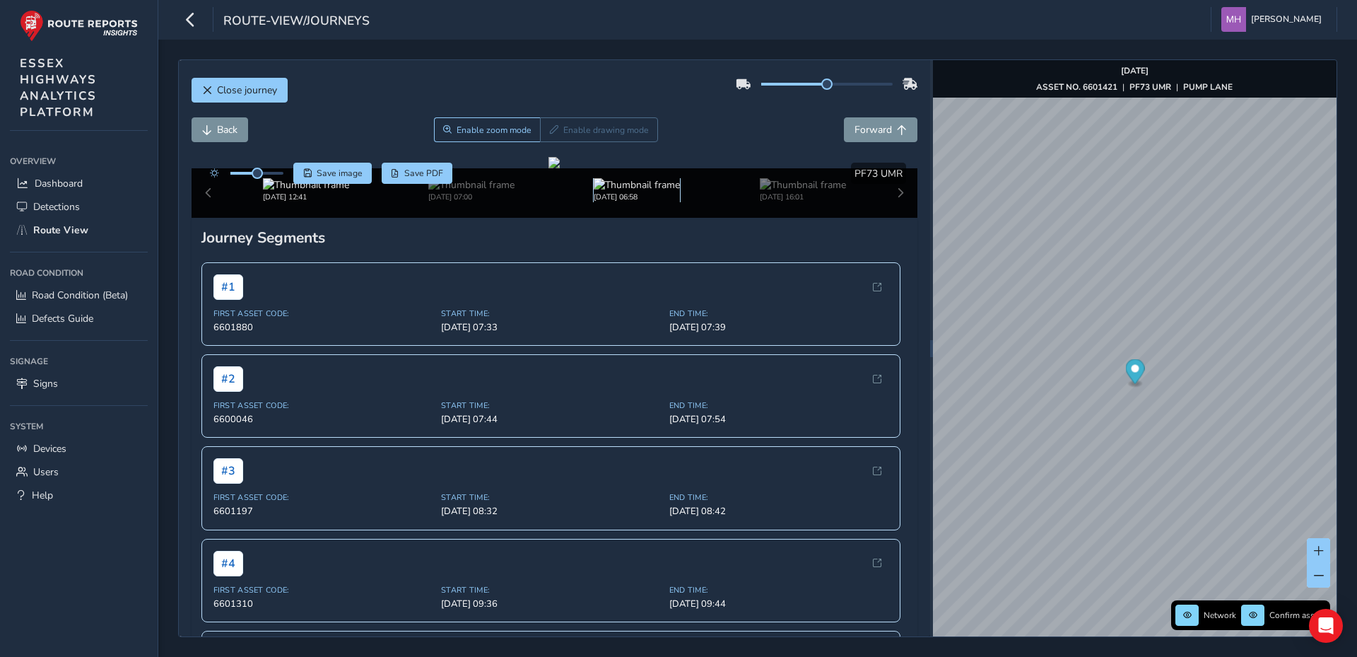
click at [640, 192] on img at bounding box center [637, 184] width 86 height 13
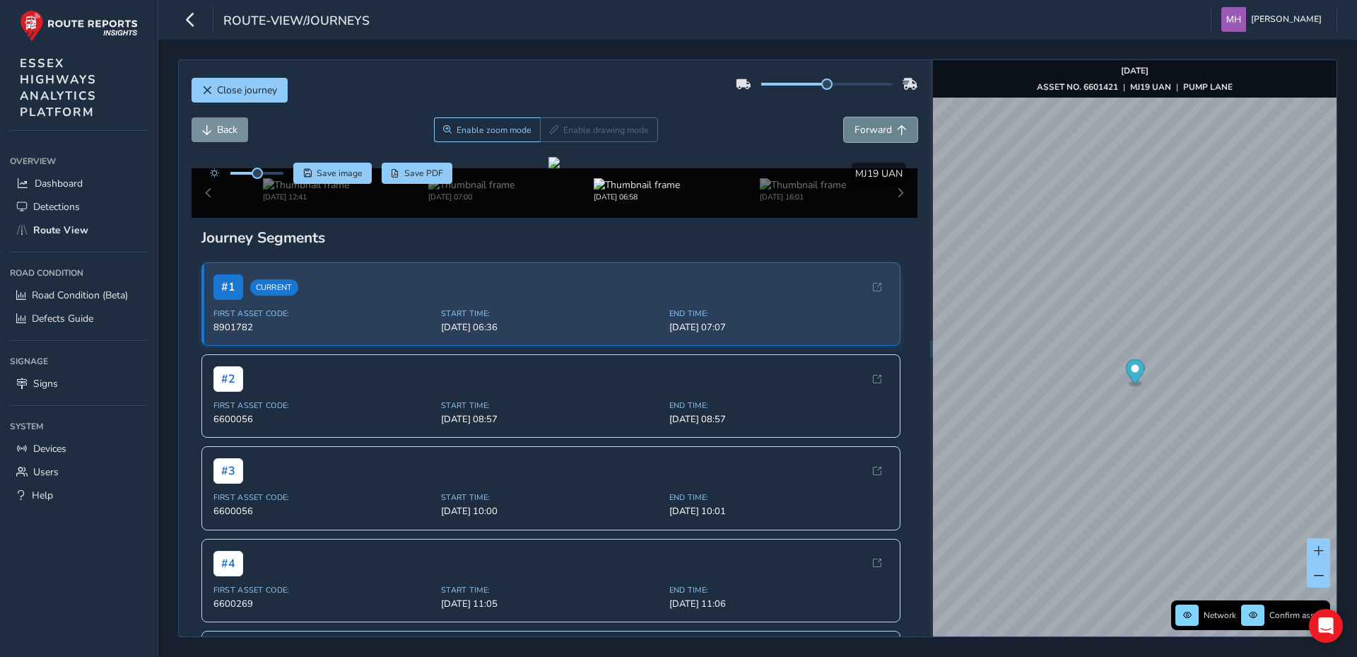
click at [863, 130] on span "Forward" at bounding box center [872, 129] width 37 height 13
click at [341, 172] on span "Save image" at bounding box center [340, 172] width 46 height 11
